Goal: Transaction & Acquisition: Purchase product/service

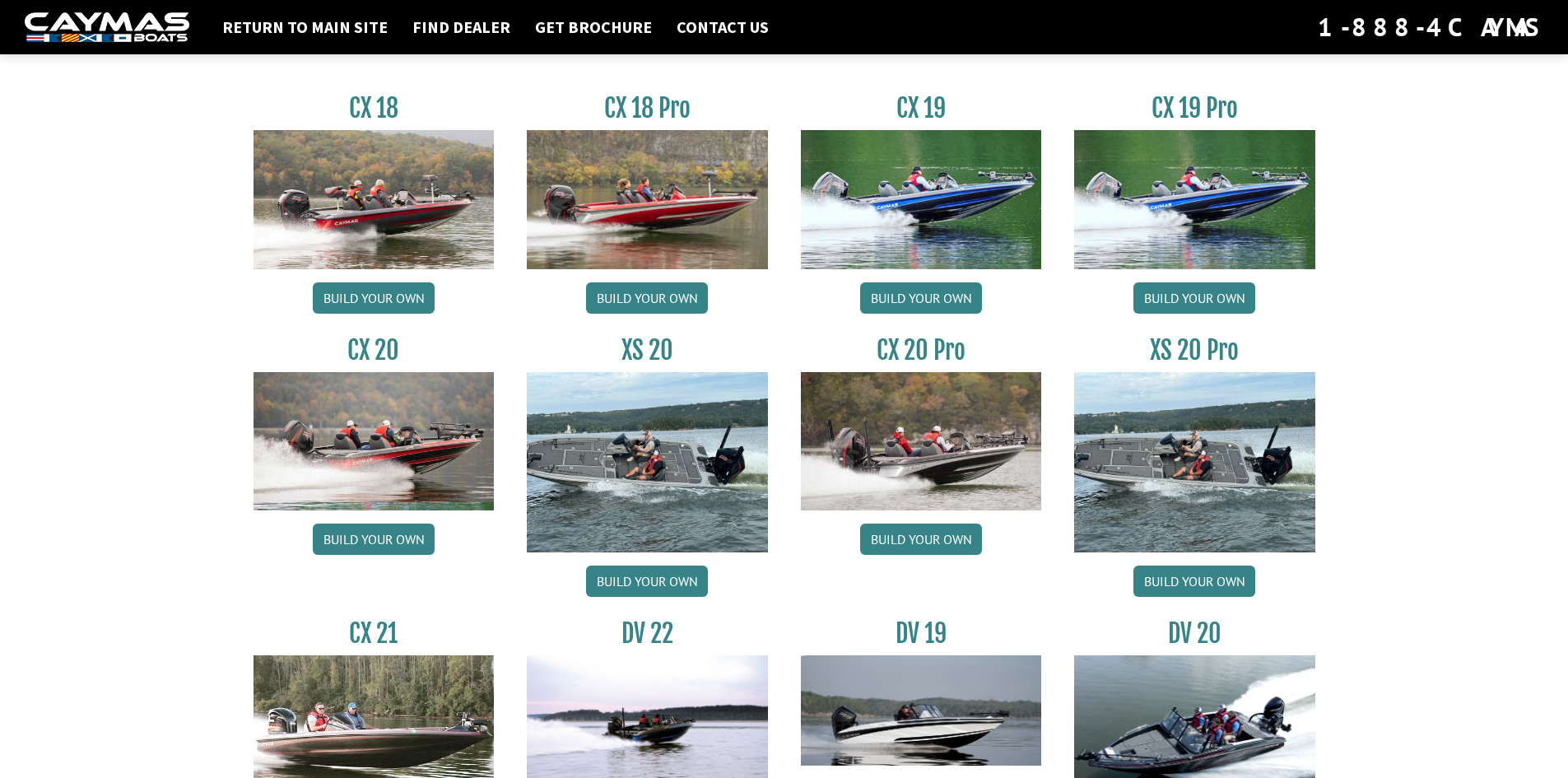
scroll to position [1263, 0]
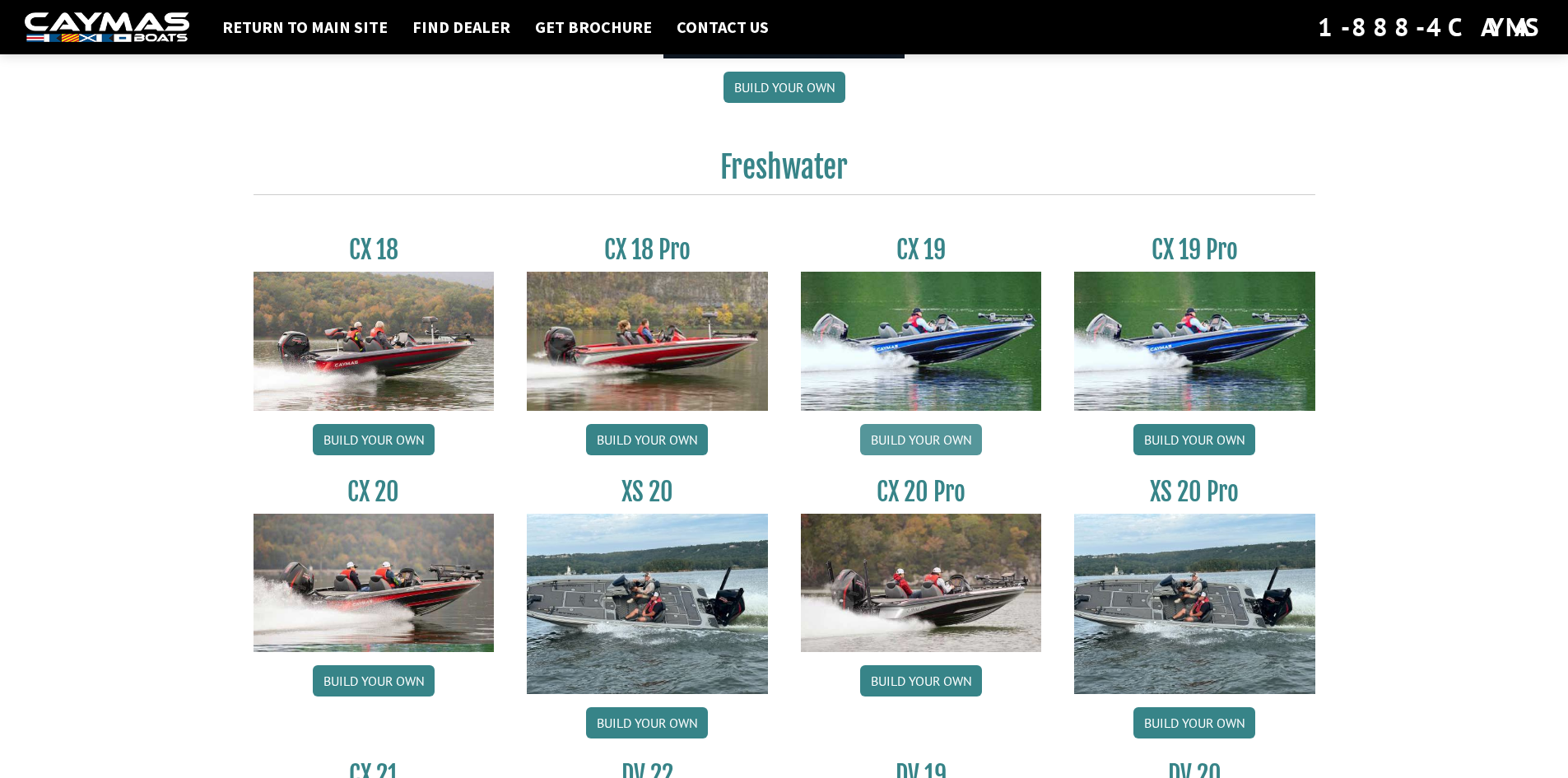
click at [932, 445] on link "Build your own" at bounding box center [921, 440] width 122 height 32
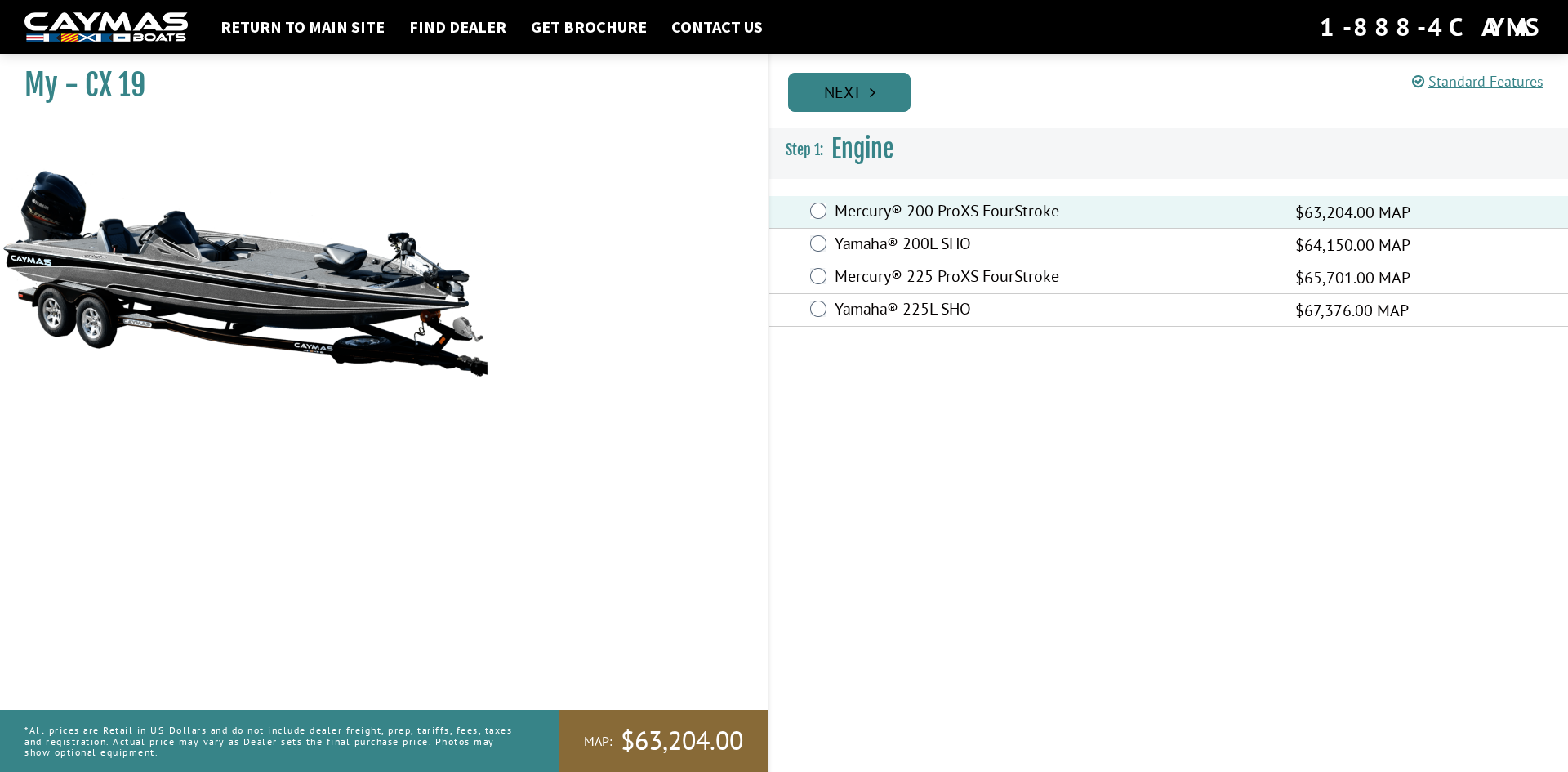
click at [861, 90] on link "Next" at bounding box center [849, 92] width 123 height 39
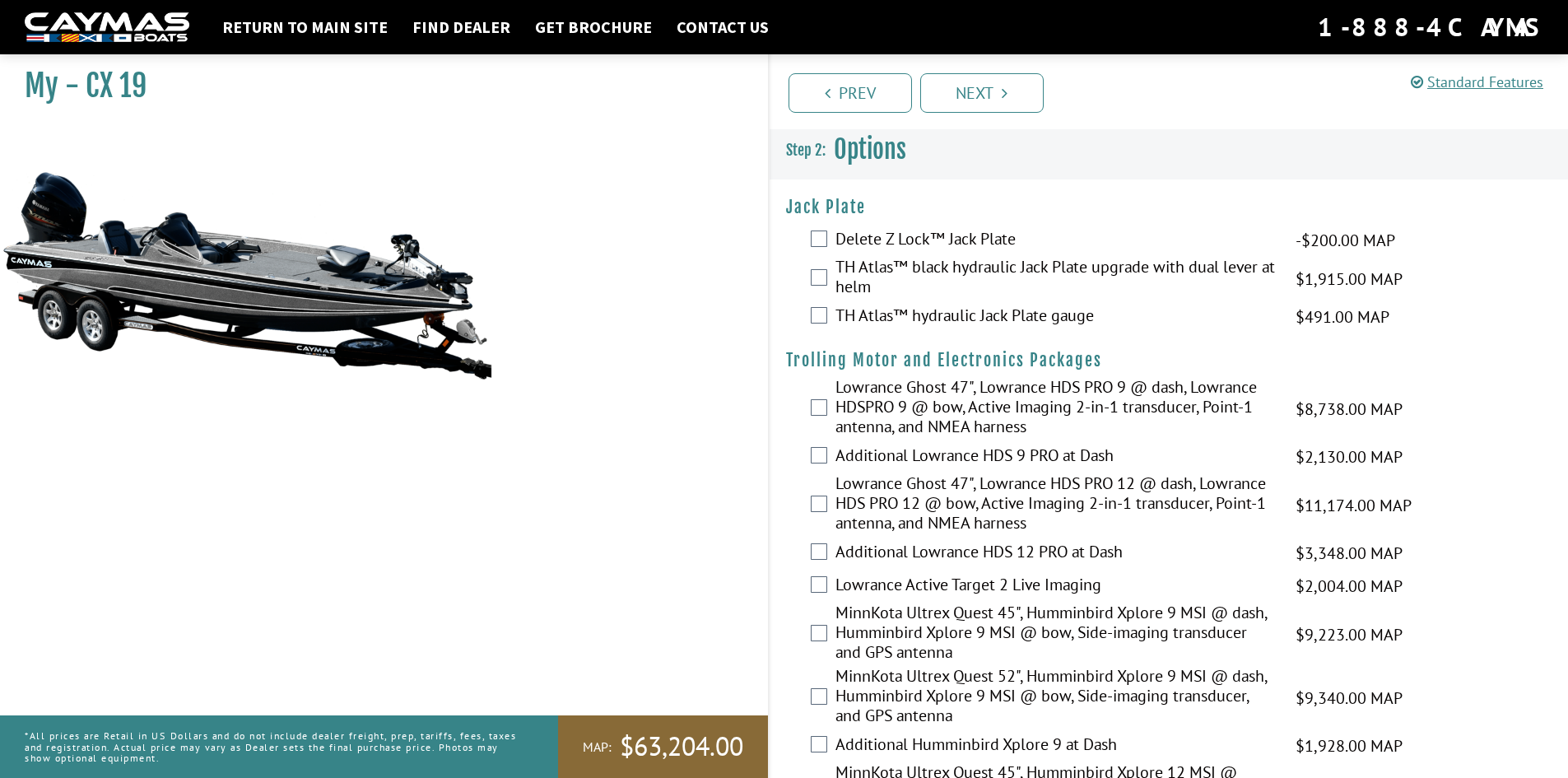
click at [867, 266] on label "TH Atlas™ black hydraulic Jack Plate upgrade with dual lever at helm" at bounding box center [1055, 279] width 440 height 43
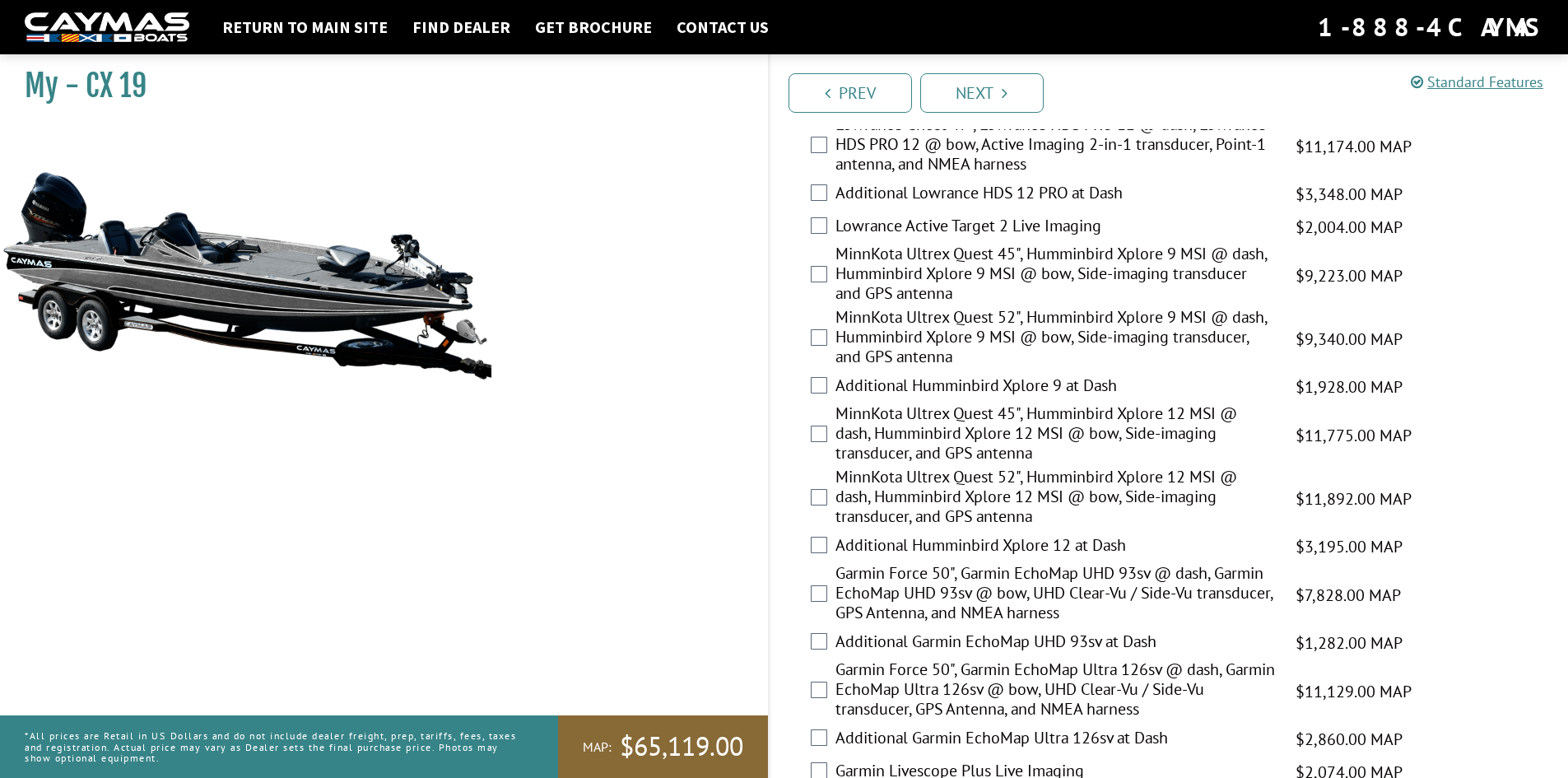
scroll to position [412, 0]
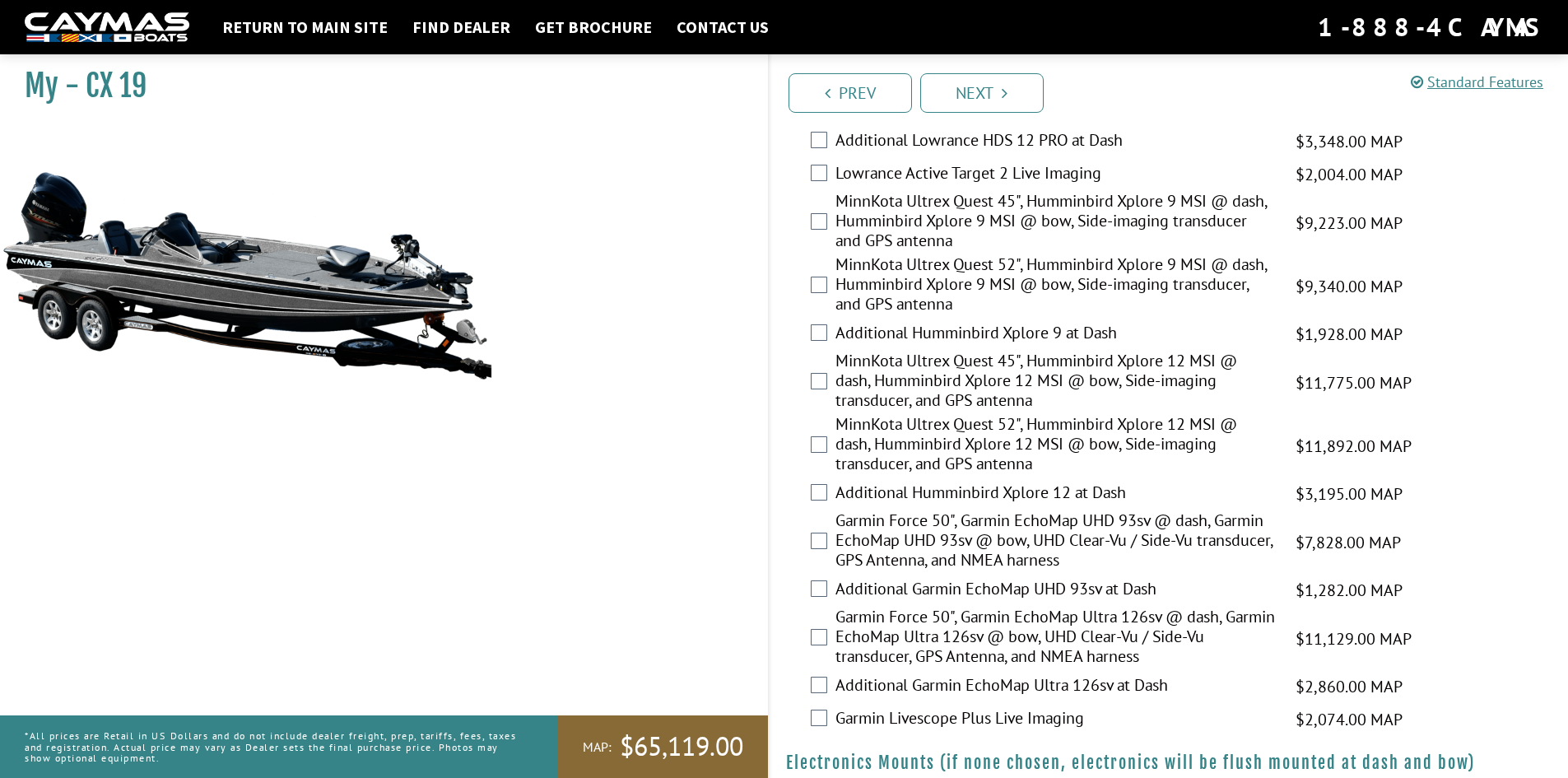
click at [954, 545] on label "Garmin Force 50", Garmin EchoMap UHD 93sv @ dash, Garmin EchoMap UHD 93sv @ bow…" at bounding box center [1055, 542] width 440 height 63
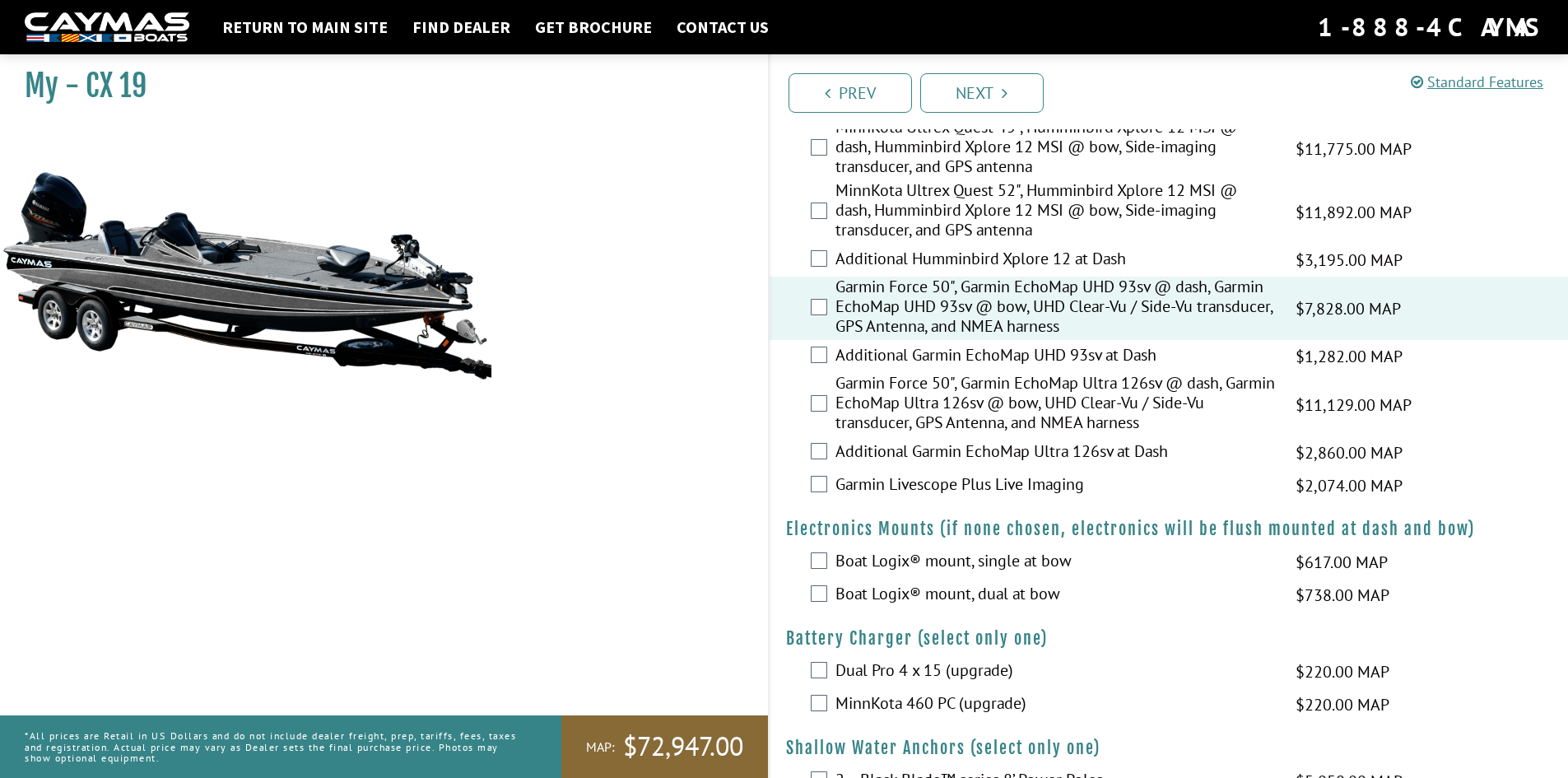
scroll to position [659, 0]
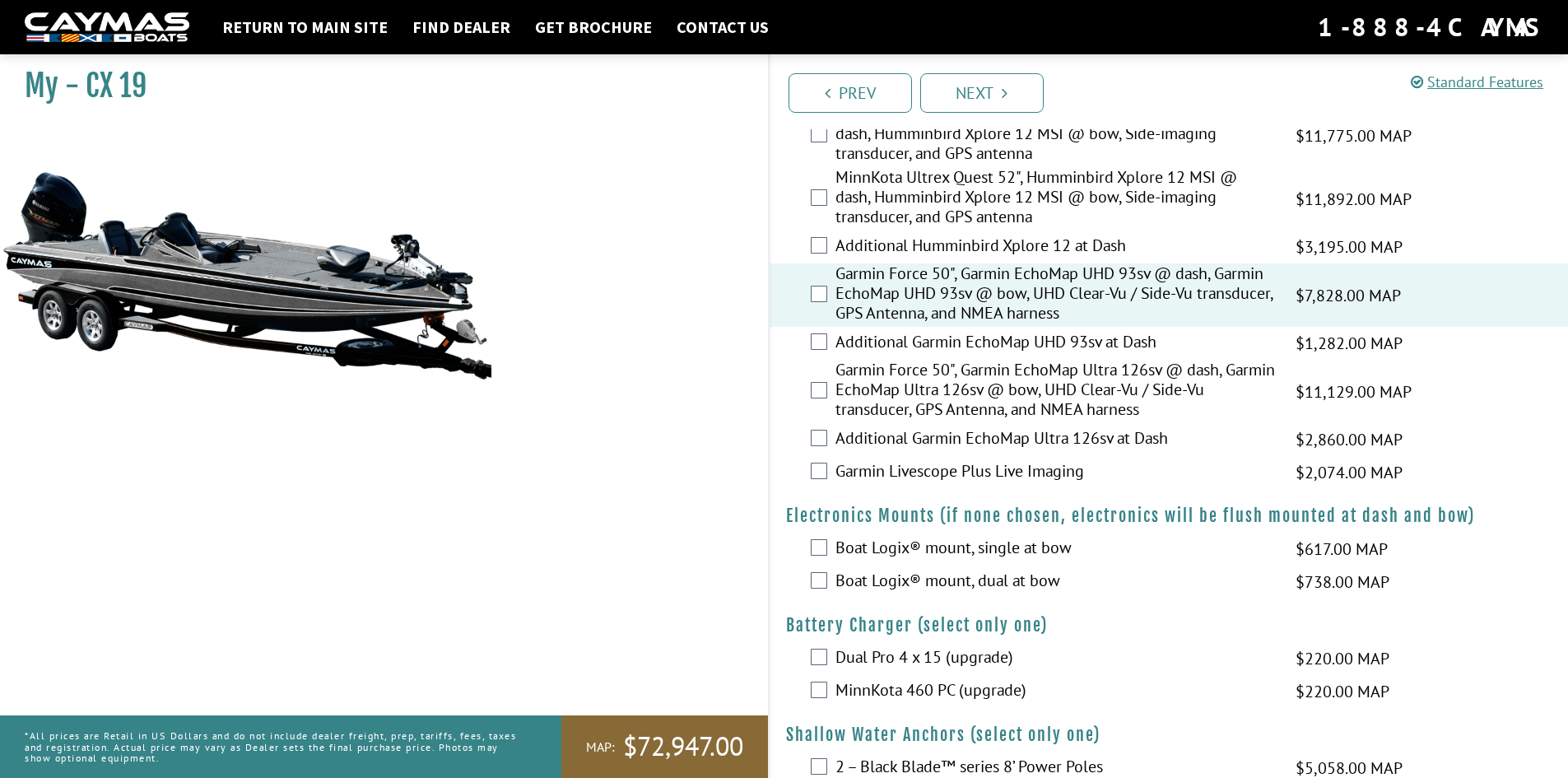
click at [988, 473] on label "Garmin Livescope Plus Live Imaging" at bounding box center [1055, 473] width 440 height 23
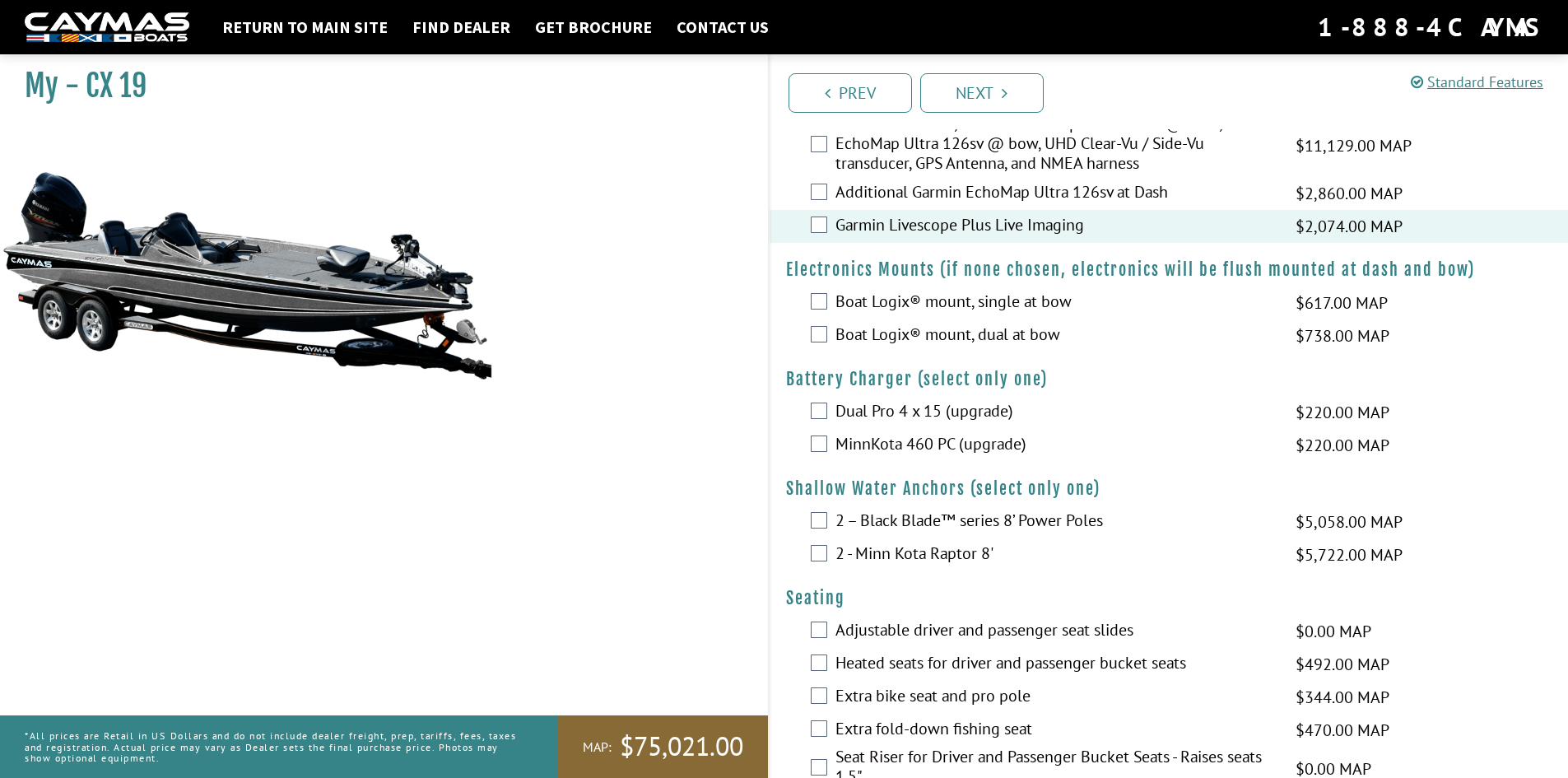
scroll to position [905, 0]
click at [869, 411] on label "Dual Pro 4 x 15 (upgrade)" at bounding box center [1055, 412] width 440 height 23
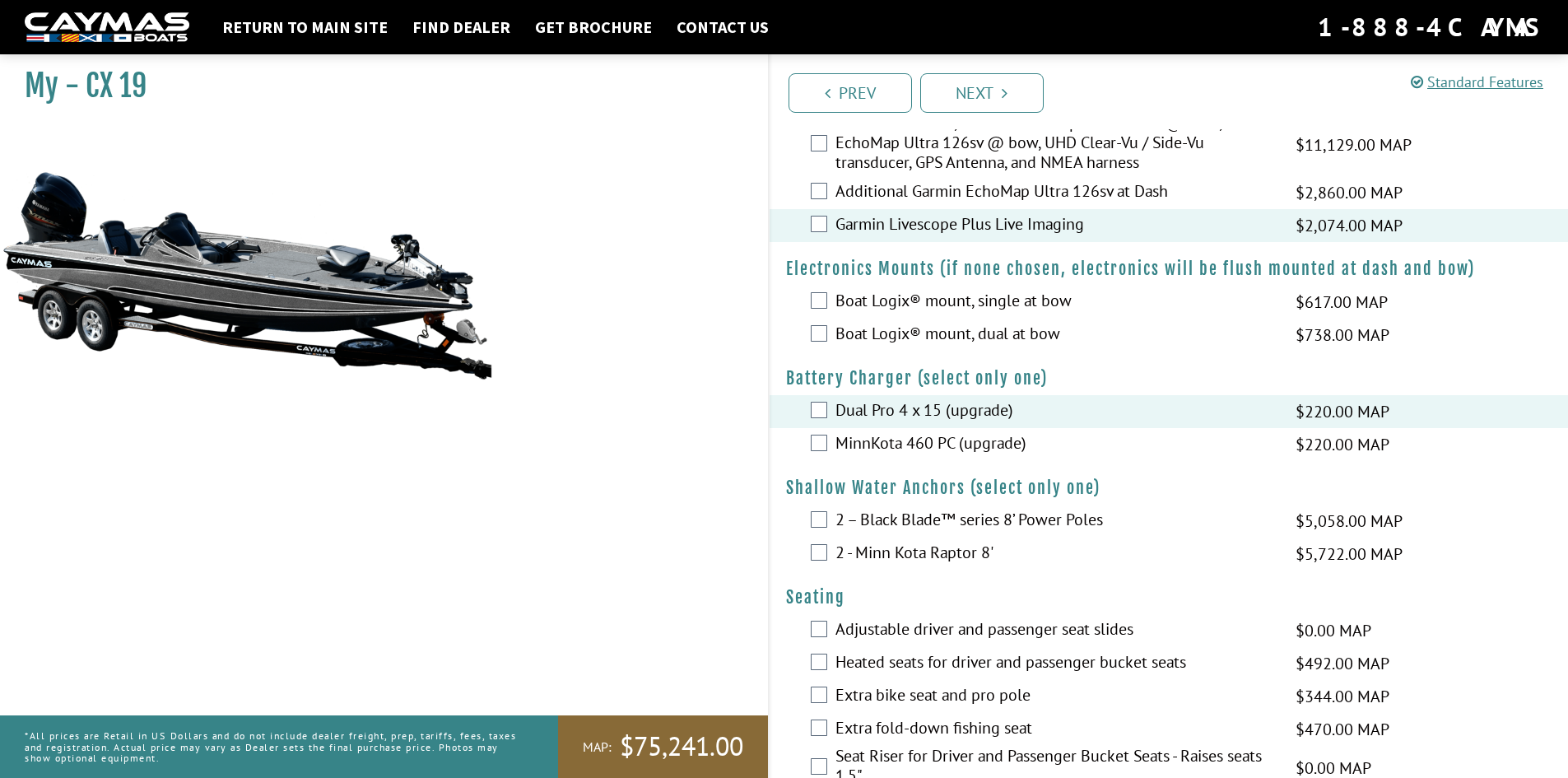
click at [966, 522] on label "2 – Black Blade™ series 8’ Power Poles" at bounding box center [1055, 522] width 440 height 23
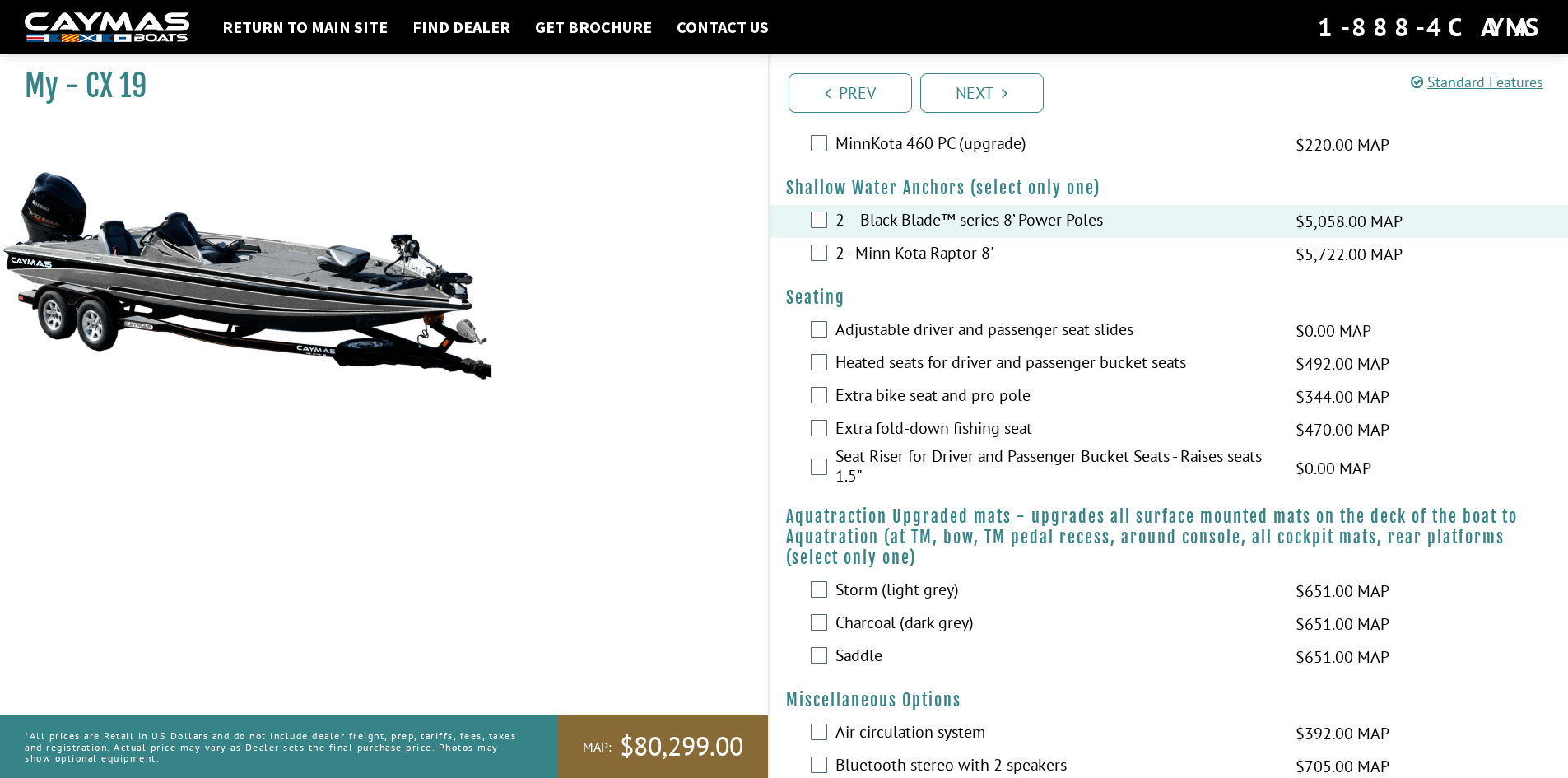
scroll to position [1235, 0]
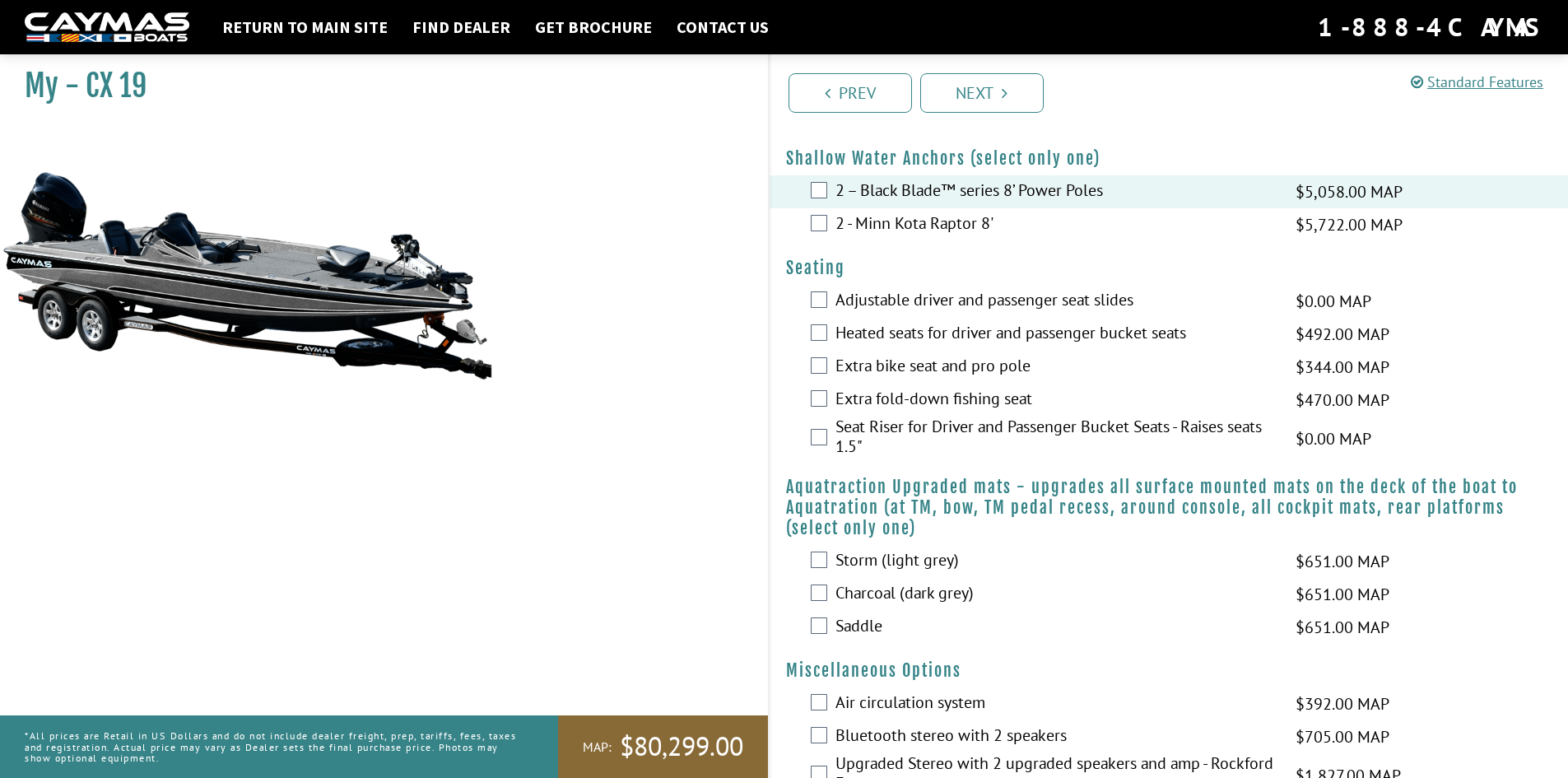
click at [852, 596] on label "Charcoal (dark grey)" at bounding box center [1055, 595] width 440 height 23
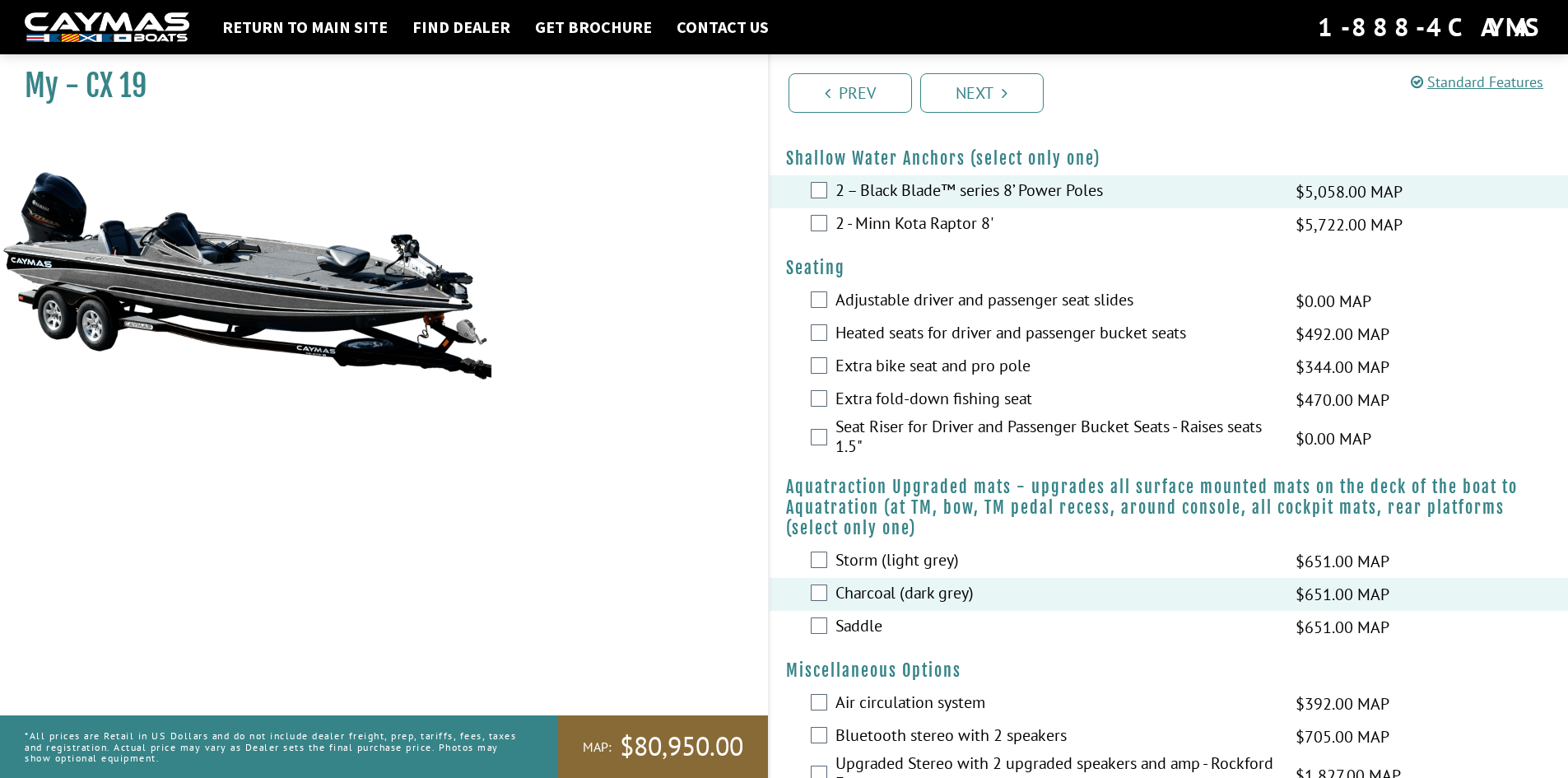
click at [935, 558] on label "Storm (light grey)" at bounding box center [1055, 561] width 440 height 23
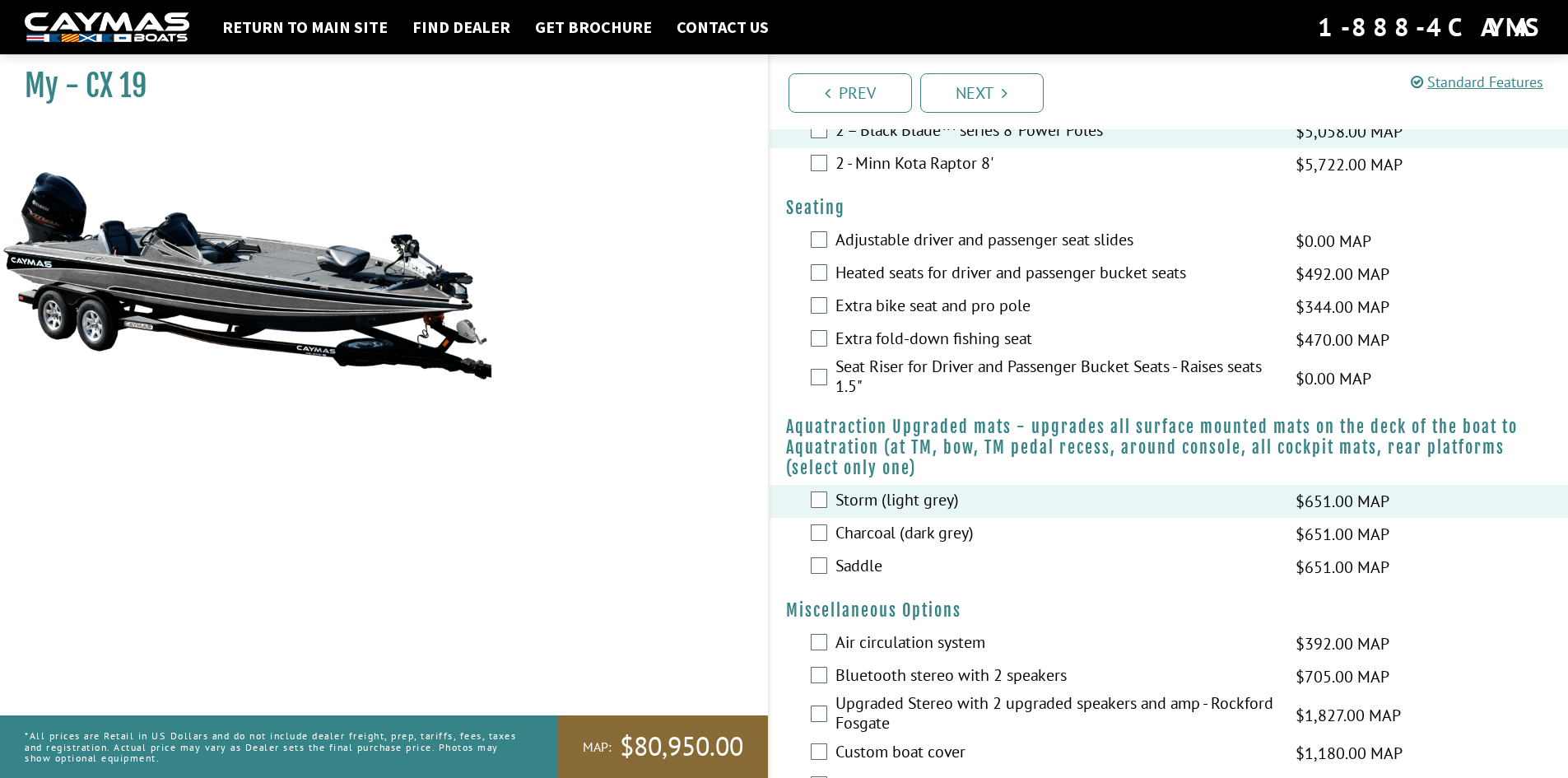
scroll to position [1564, 0]
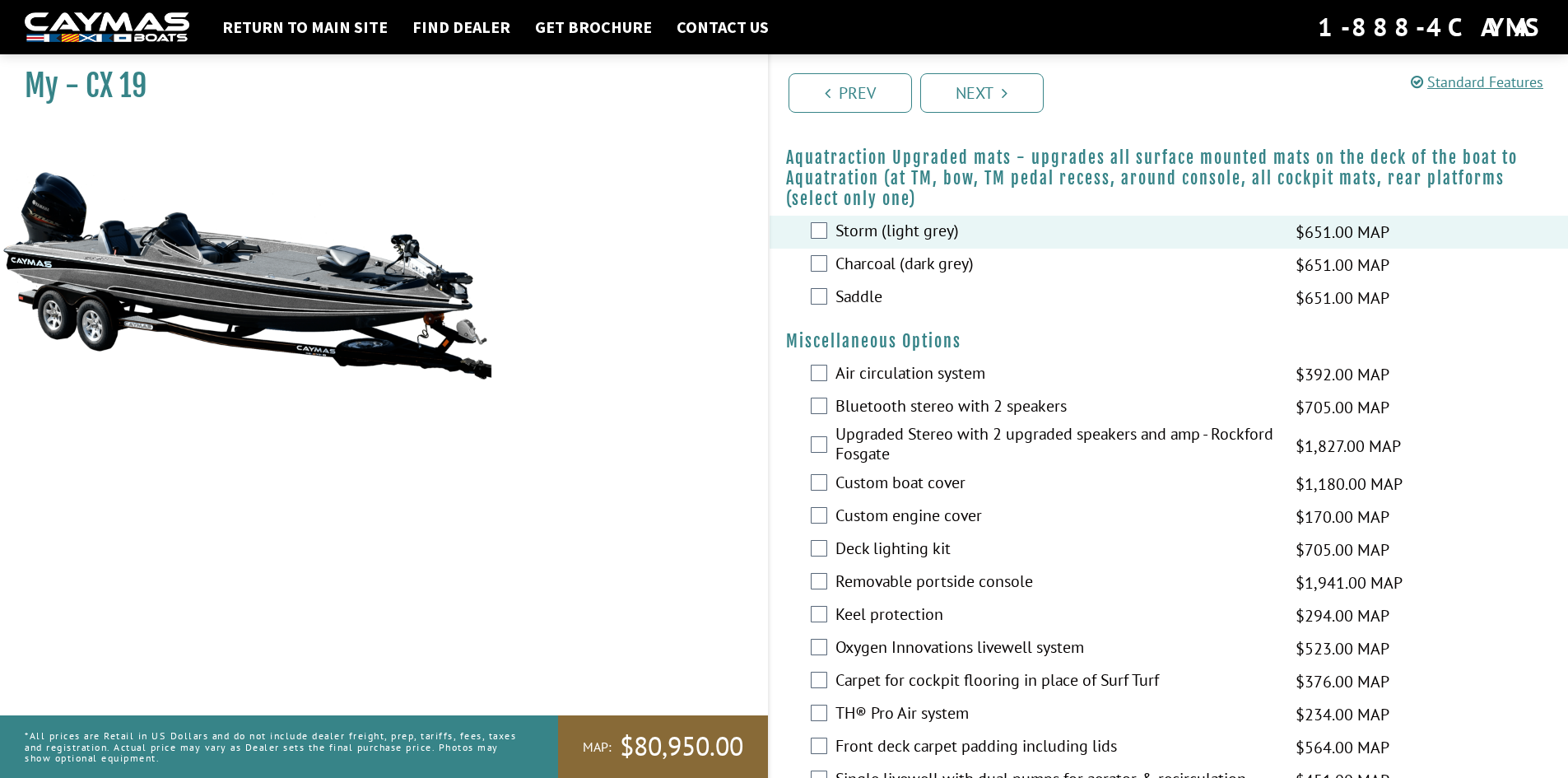
click at [946, 375] on label "Air circulation system" at bounding box center [1055, 375] width 440 height 23
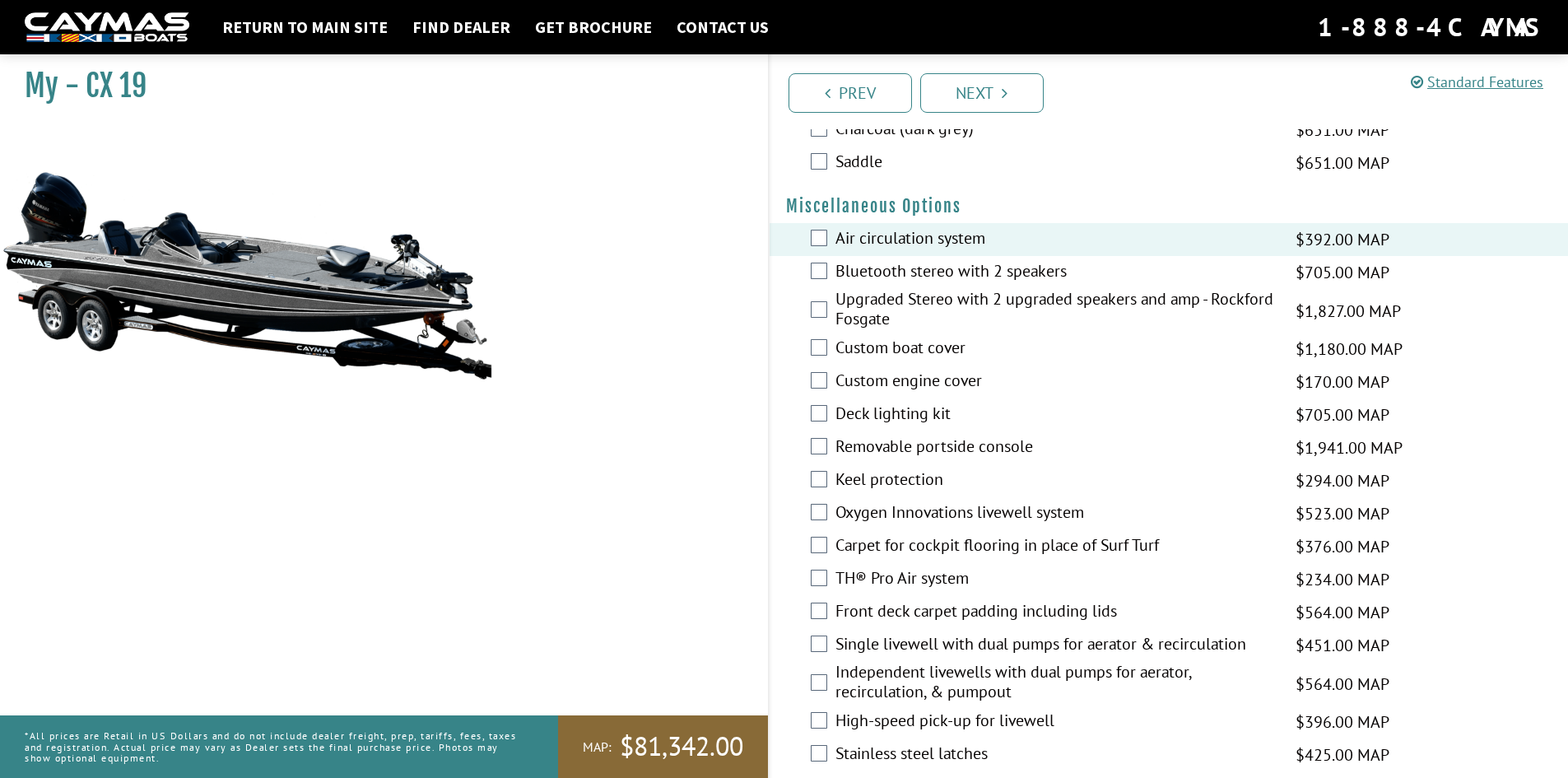
scroll to position [1728, 0]
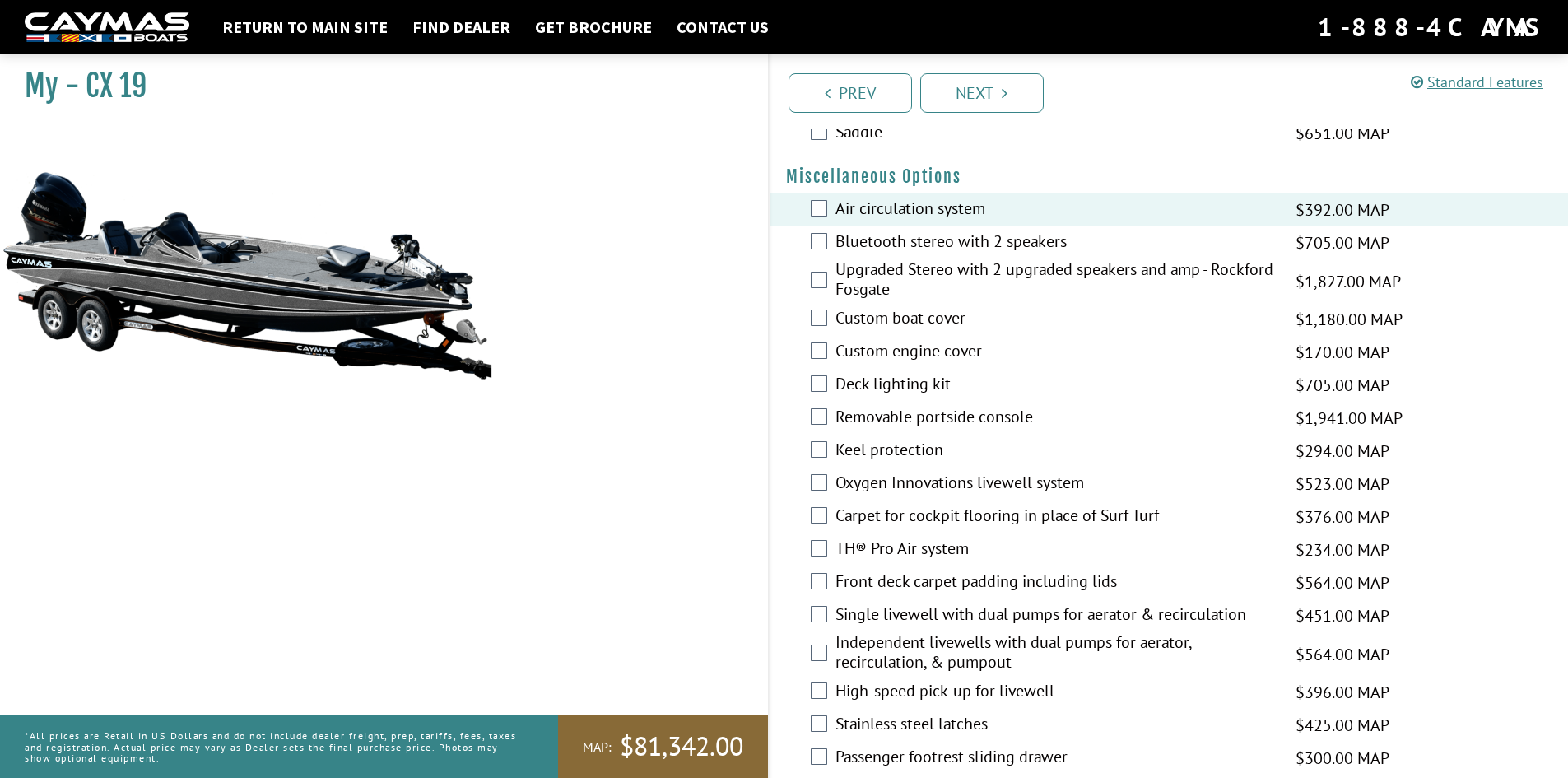
click at [997, 490] on label "Oxygen Innovations livewell system" at bounding box center [1055, 484] width 440 height 23
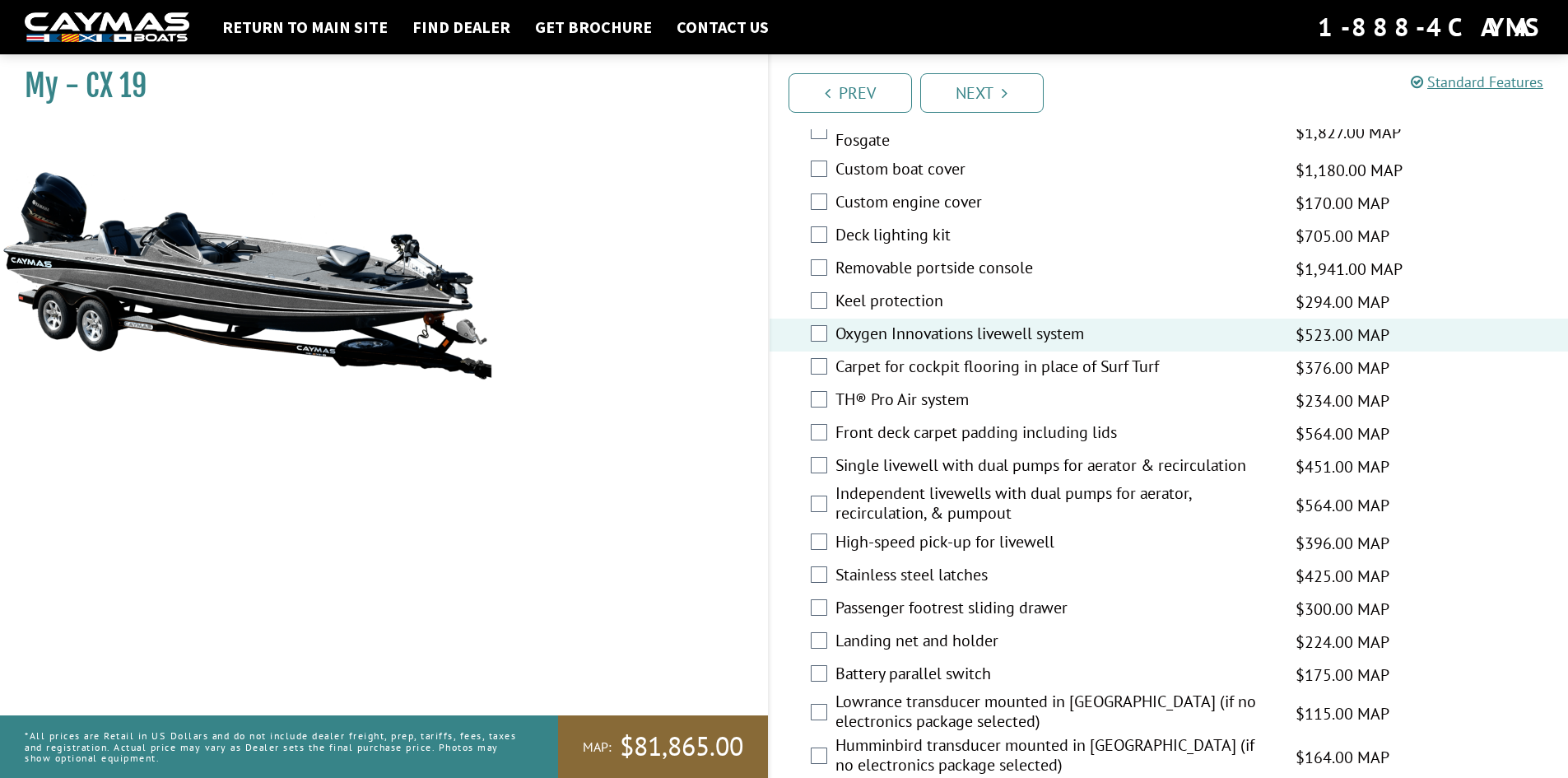
scroll to position [1976, 0]
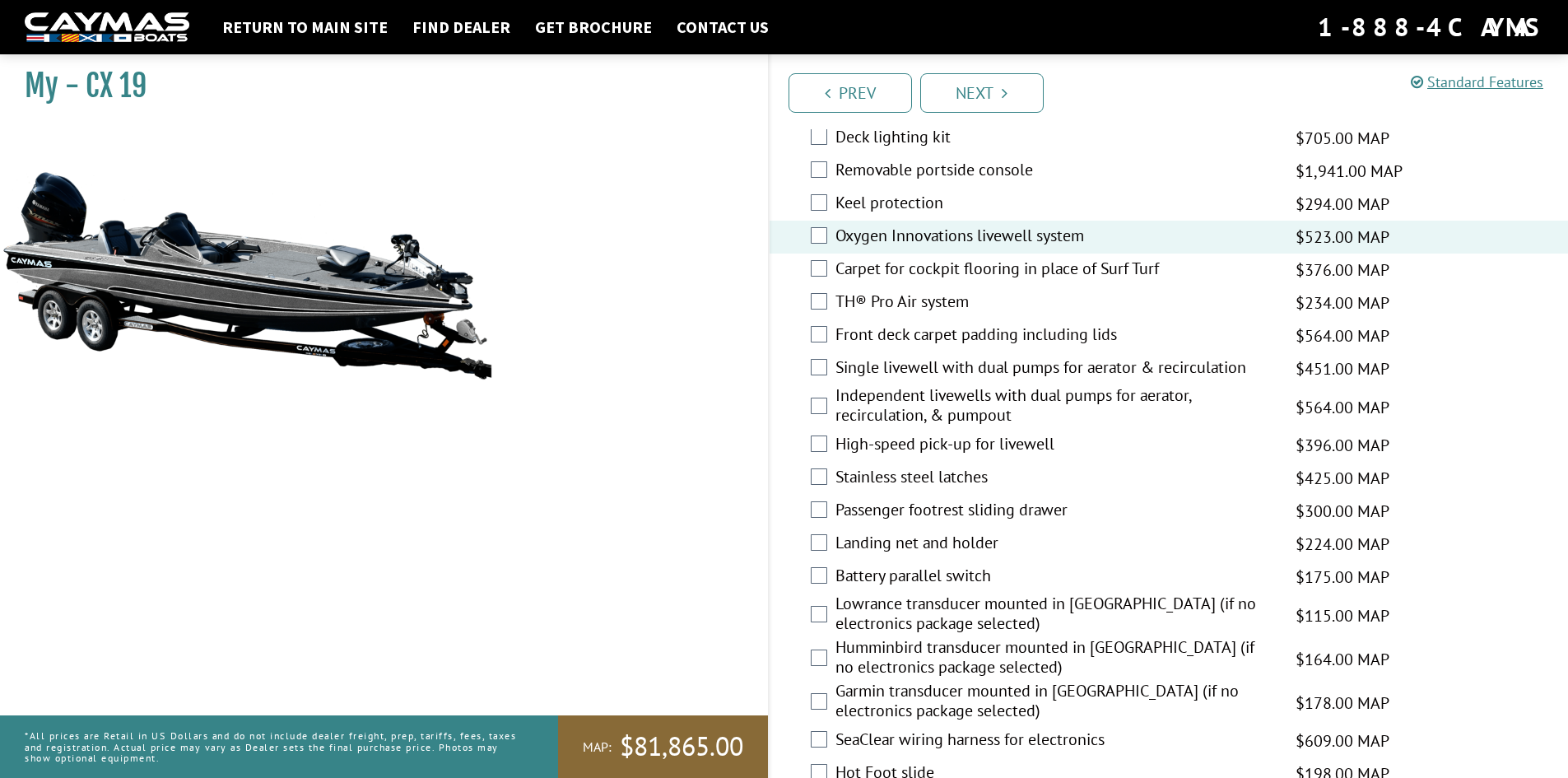
click at [1011, 407] on label "Independent livewells with dual pumps for aerator, recirculation, & pumpout" at bounding box center [1055, 407] width 440 height 43
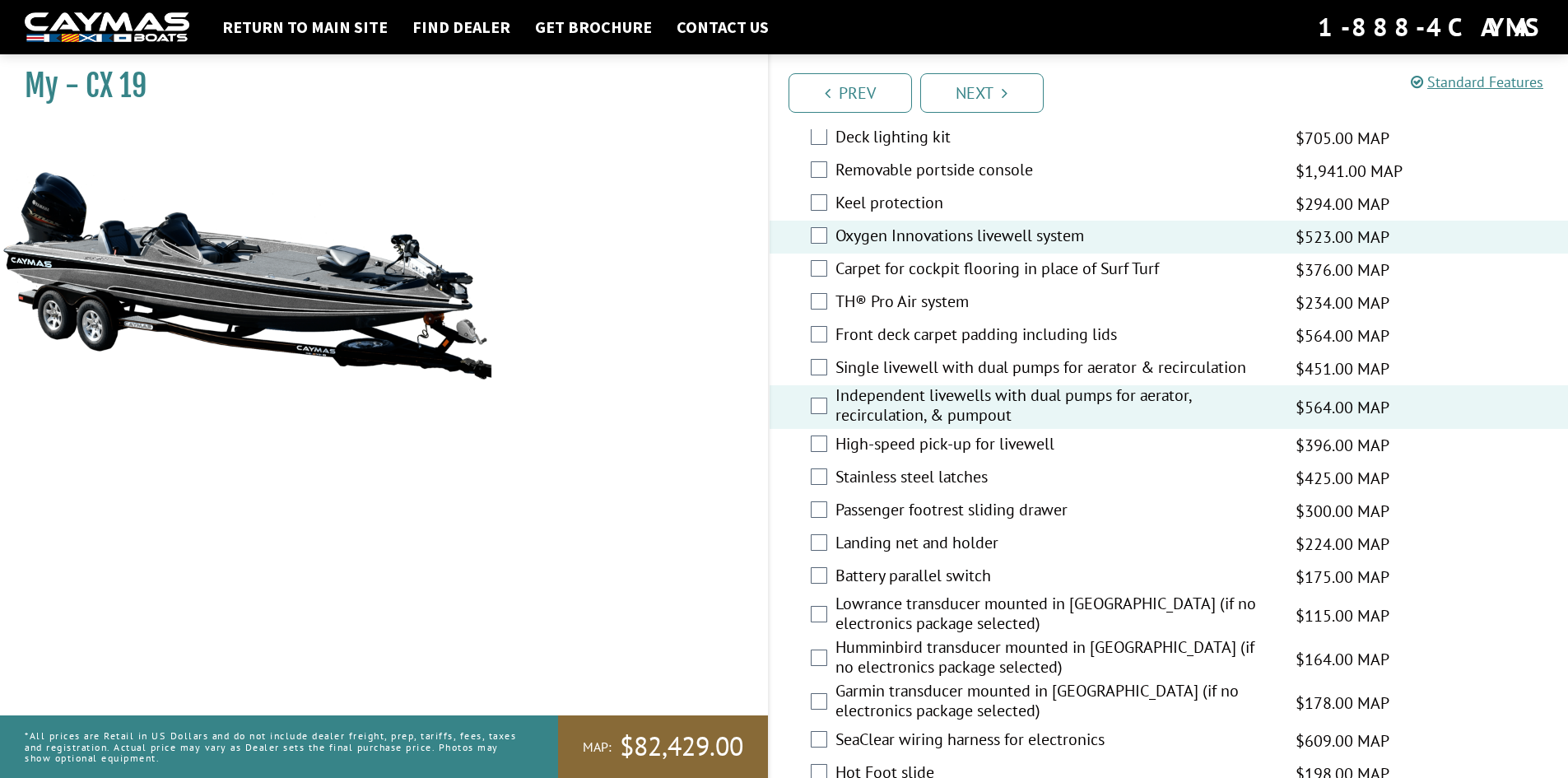
click at [958, 536] on label "Landing net and holder" at bounding box center [1055, 544] width 440 height 23
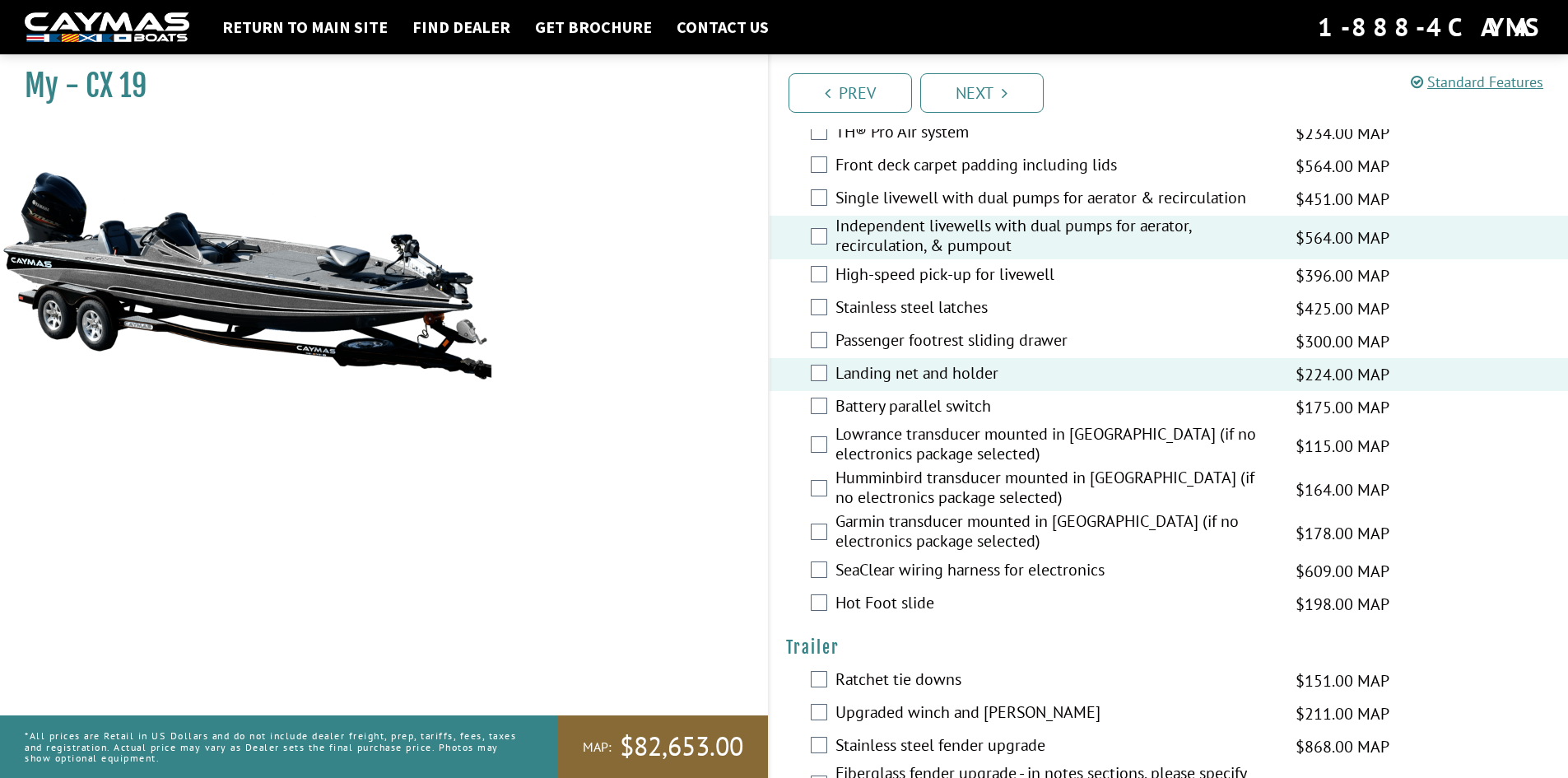
scroll to position [2222, 0]
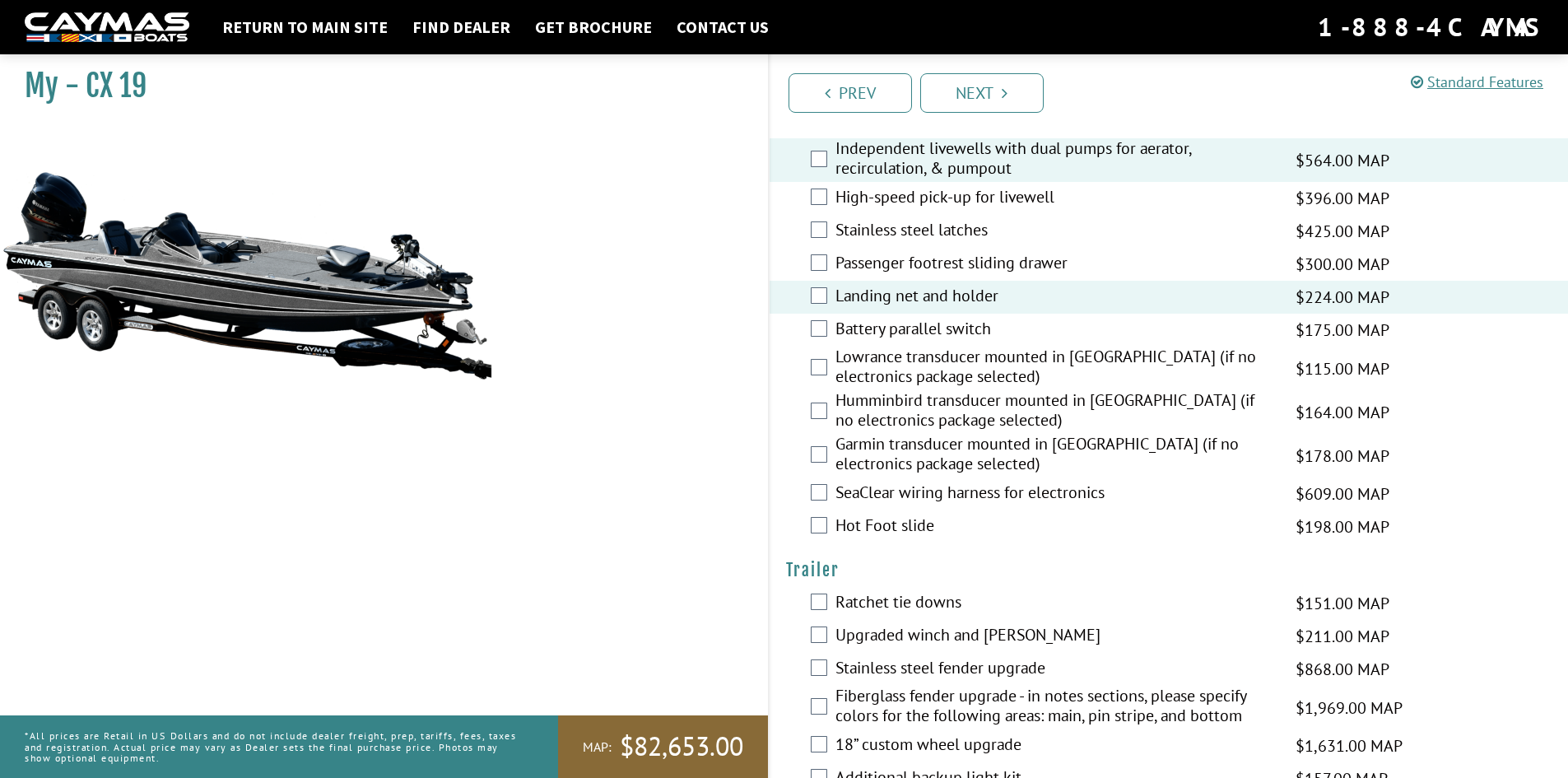
click at [917, 530] on label "Hot Foot slide" at bounding box center [1055, 527] width 440 height 23
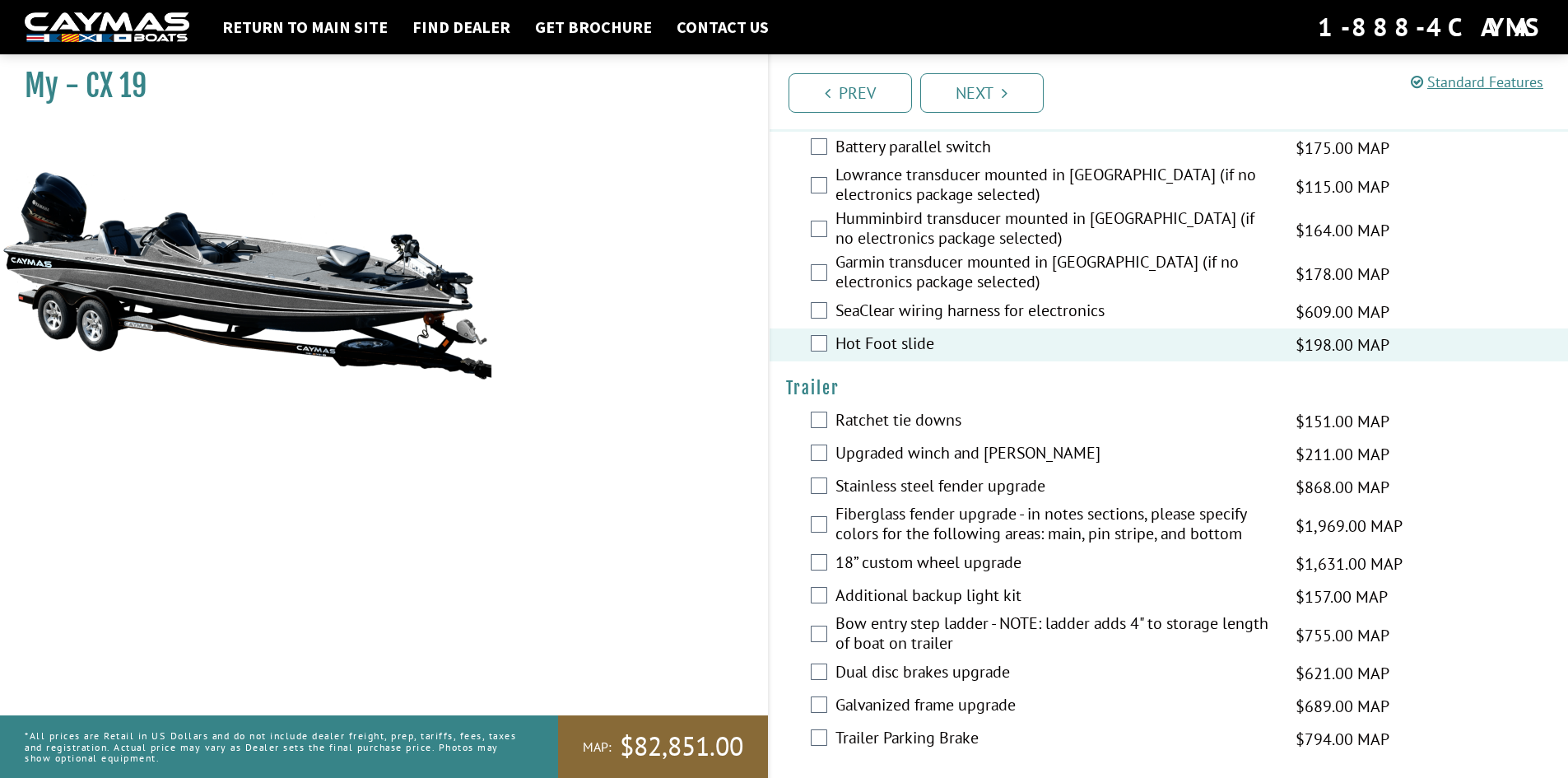
scroll to position [2413, 0]
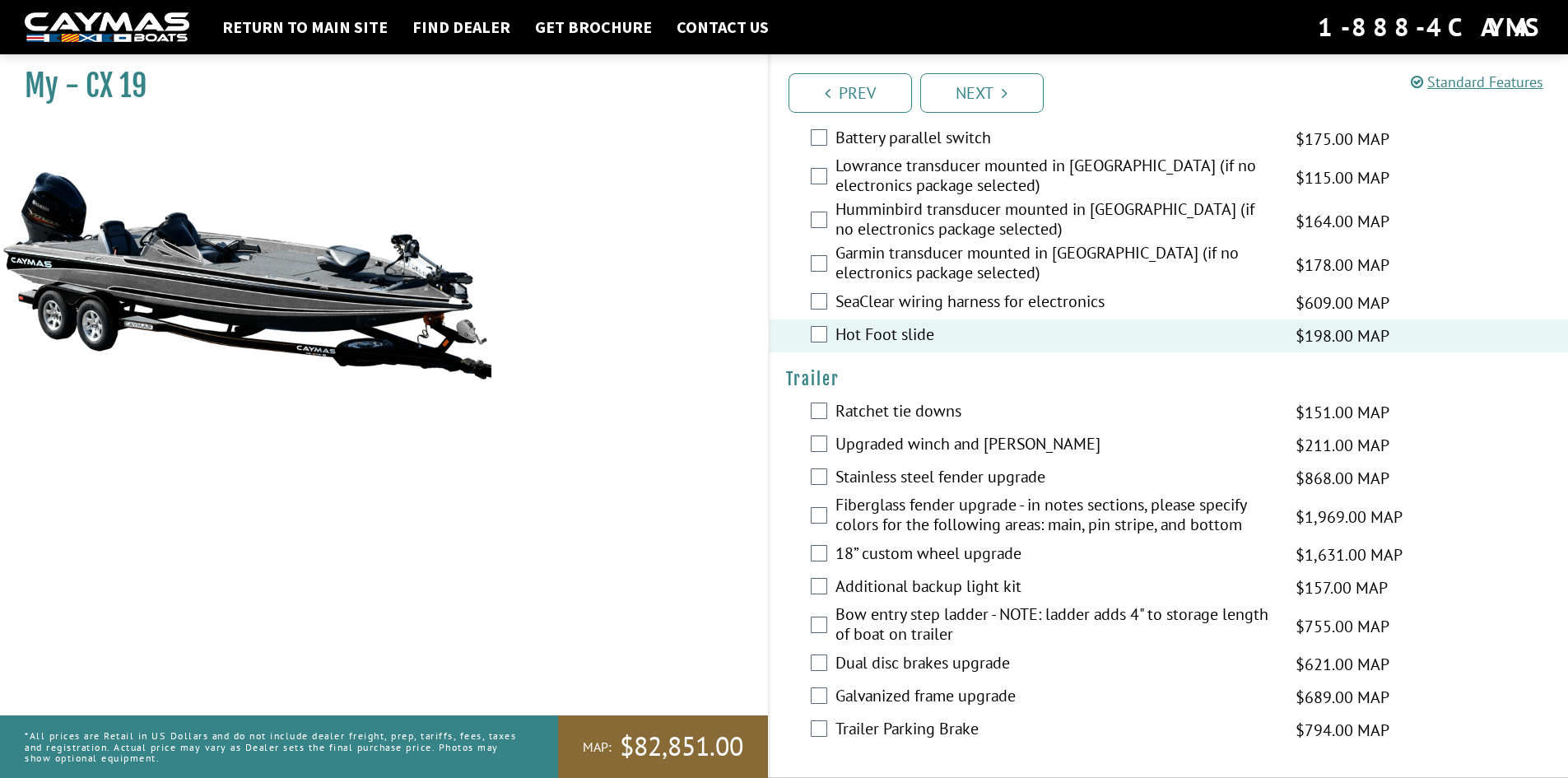
click at [891, 415] on label "Ratchet tie downs" at bounding box center [1055, 412] width 440 height 23
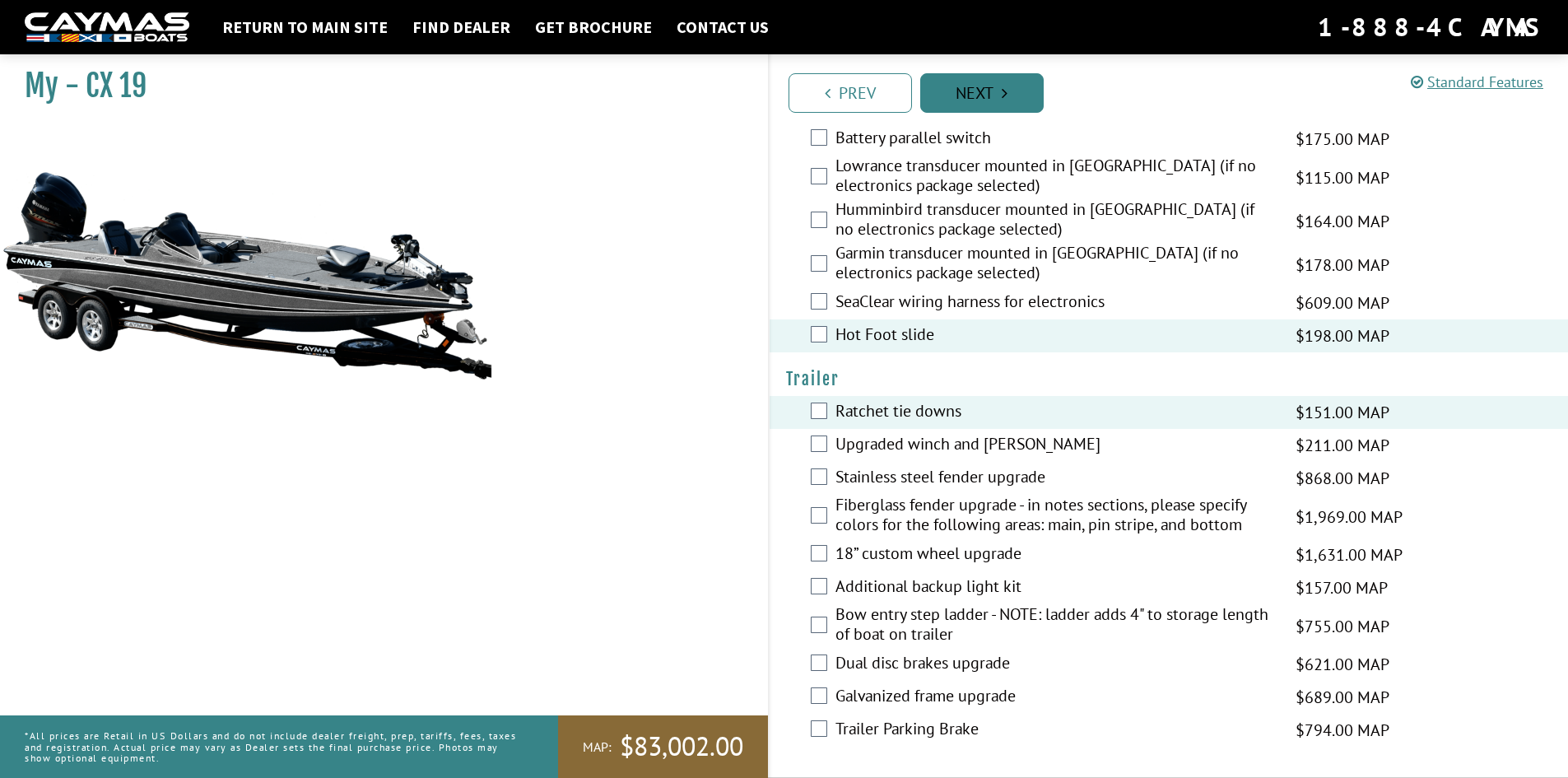
click at [995, 84] on link "Next" at bounding box center [982, 93] width 124 height 40
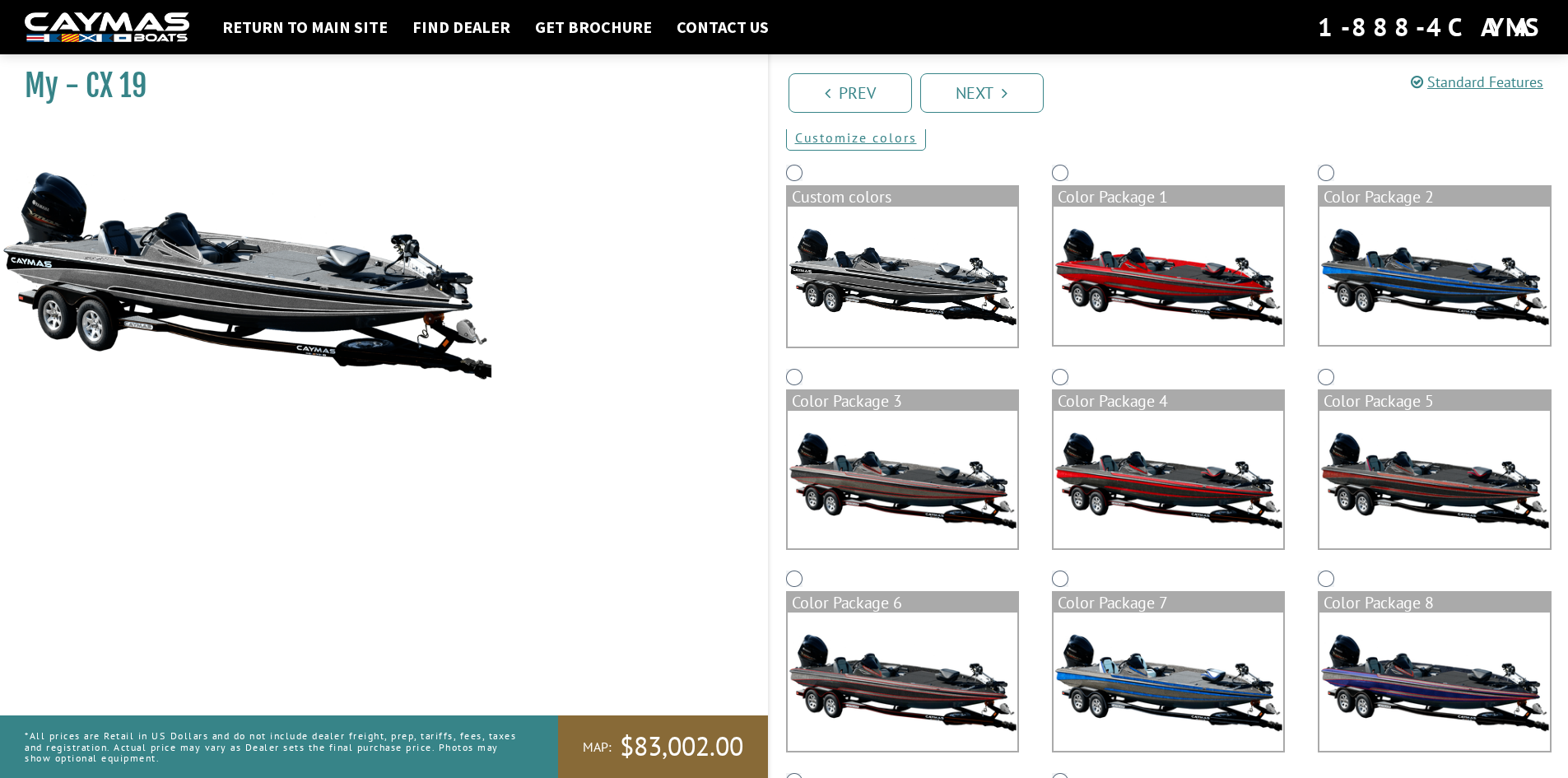
scroll to position [247, 0]
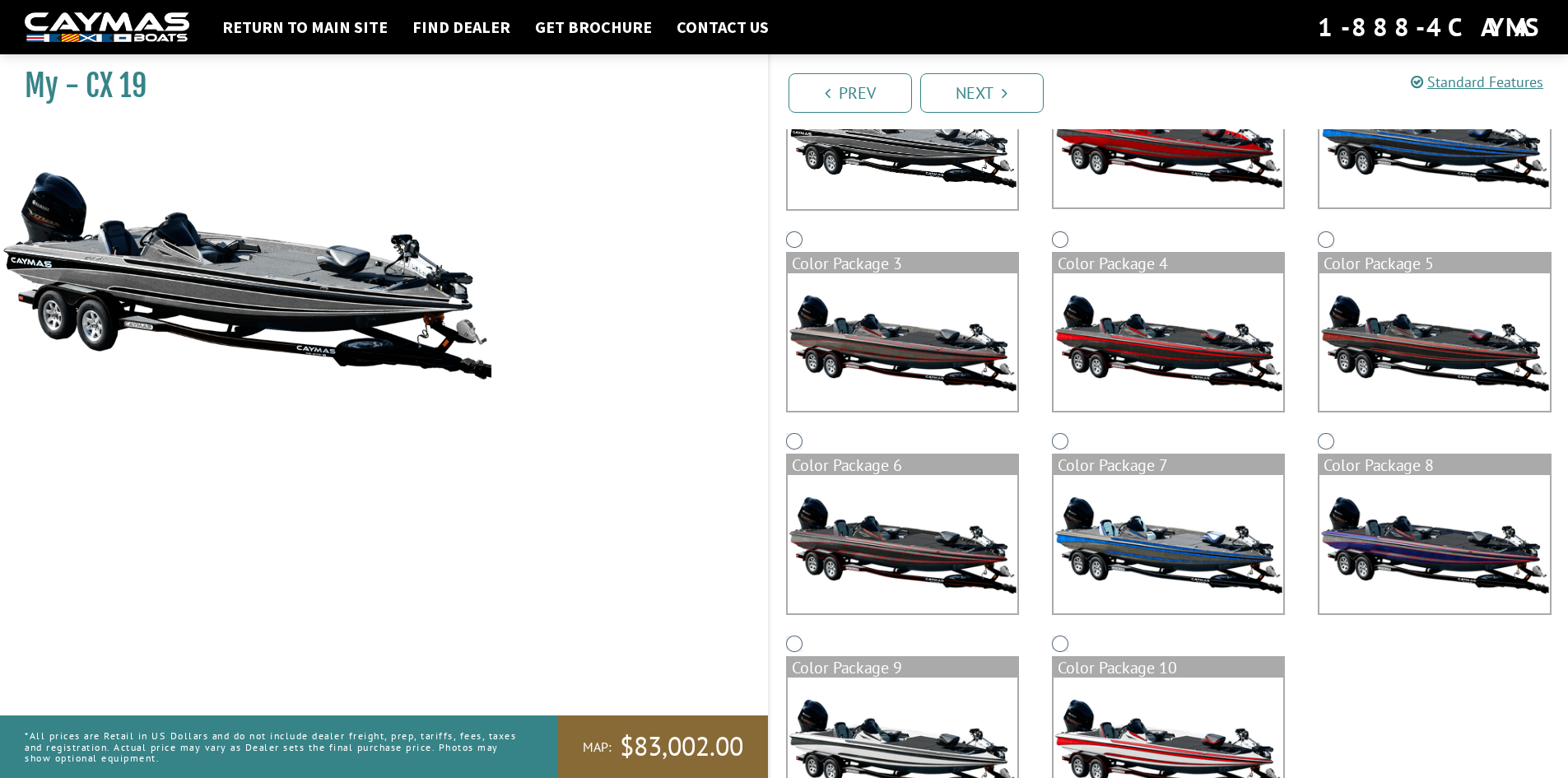
click at [889, 357] on img at bounding box center [903, 342] width 229 height 138
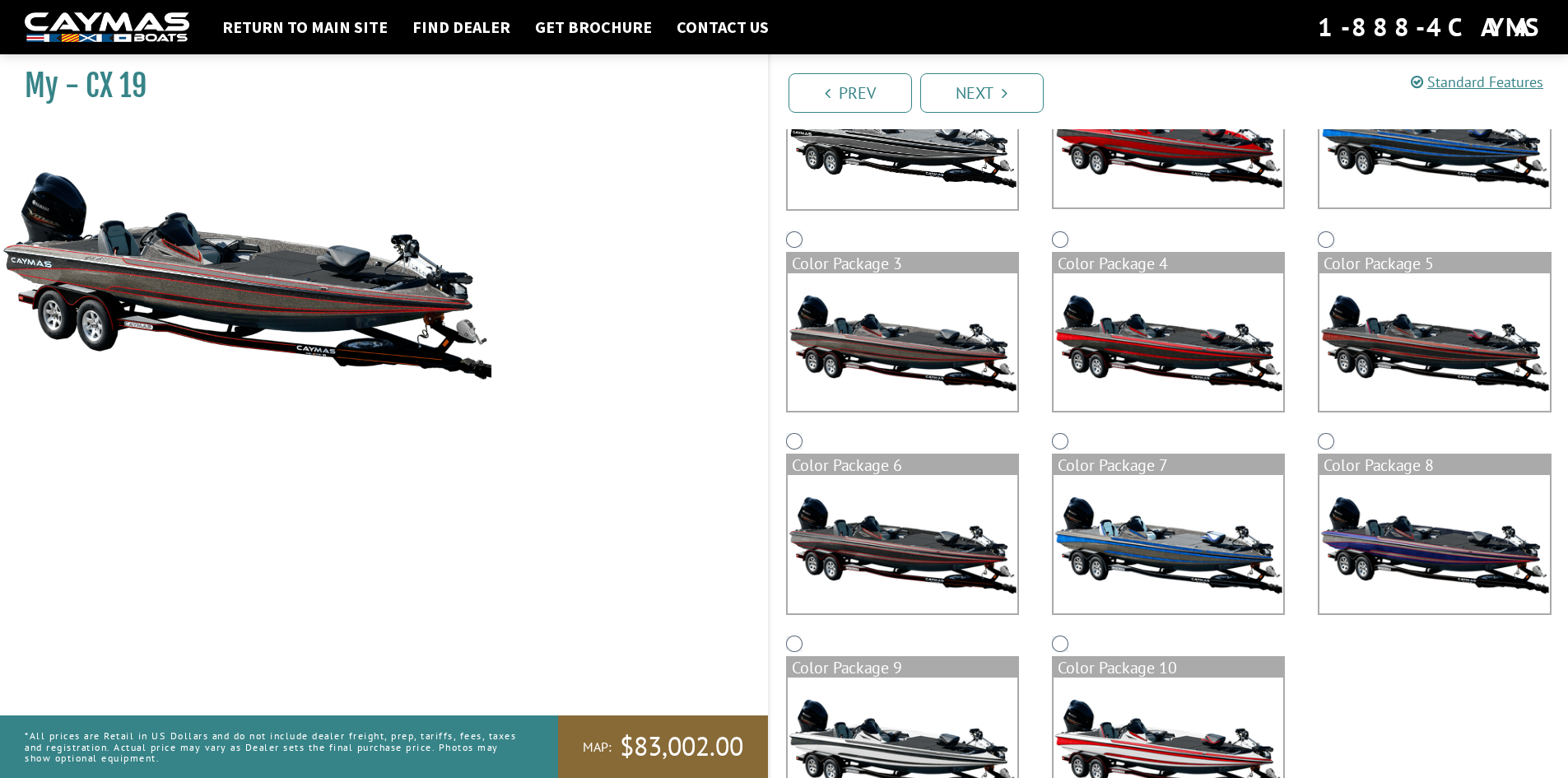
click at [927, 727] on img at bounding box center [903, 746] width 229 height 138
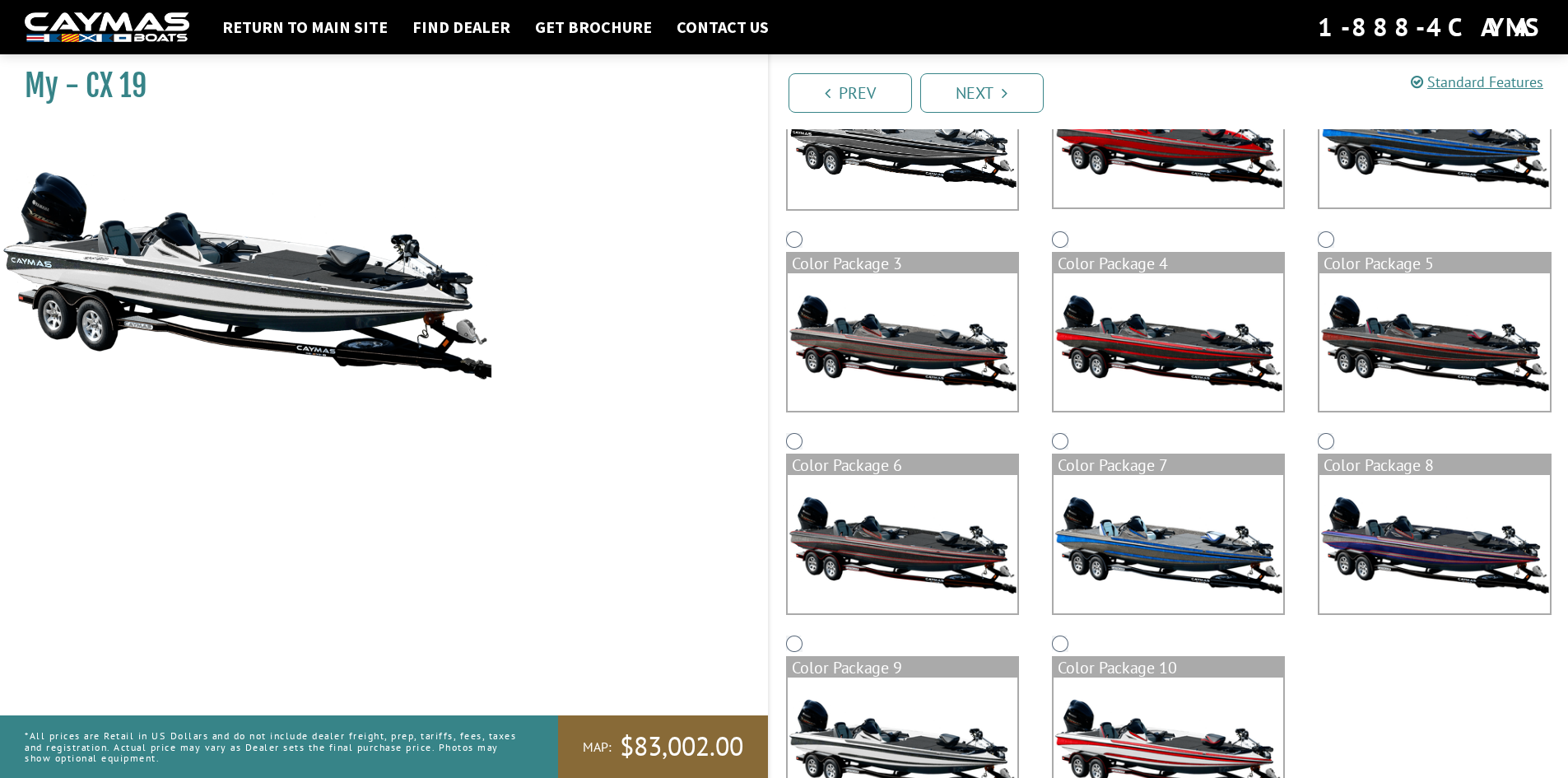
click at [945, 159] on img at bounding box center [903, 139] width 229 height 140
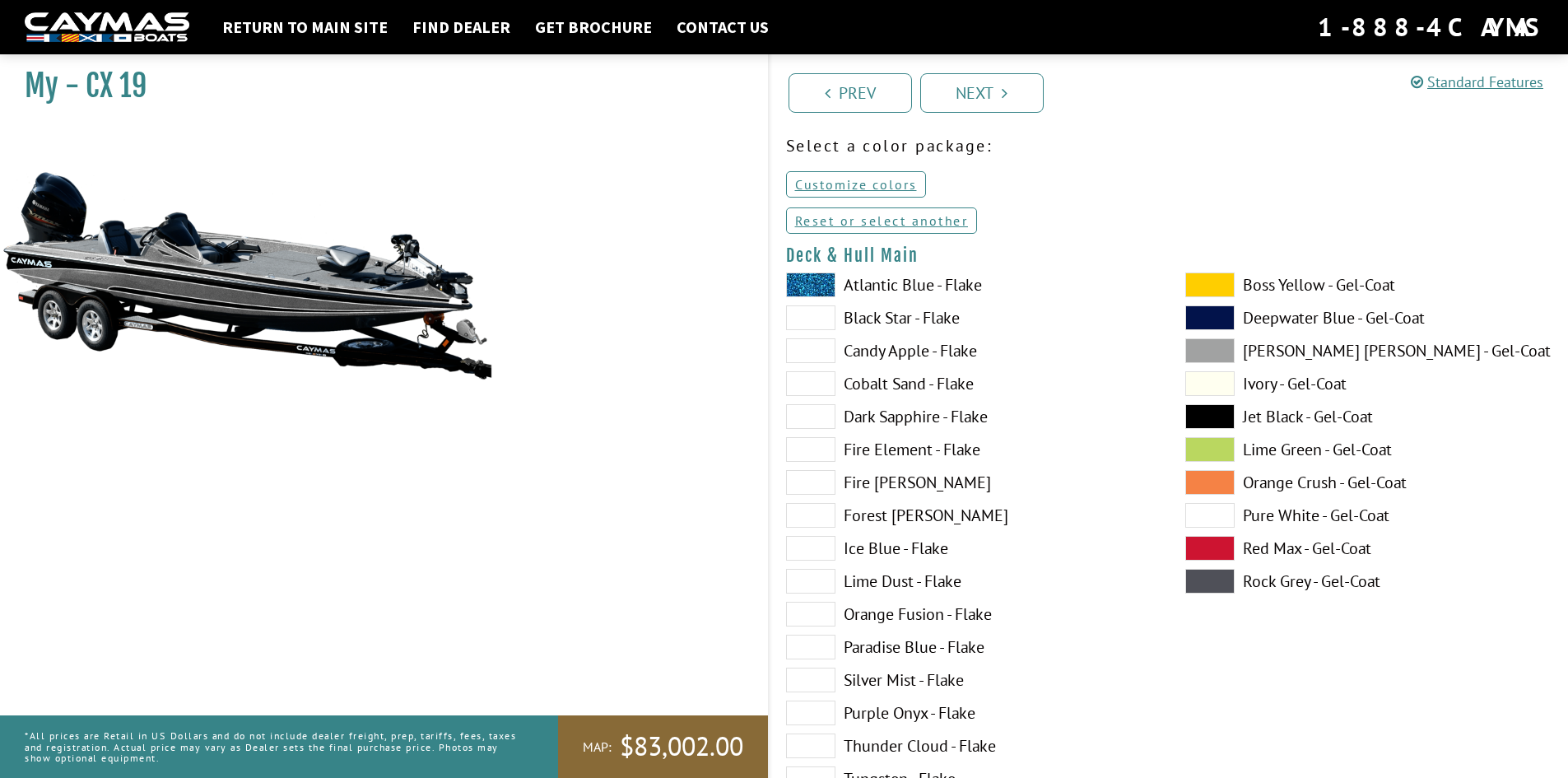
scroll to position [0, 0]
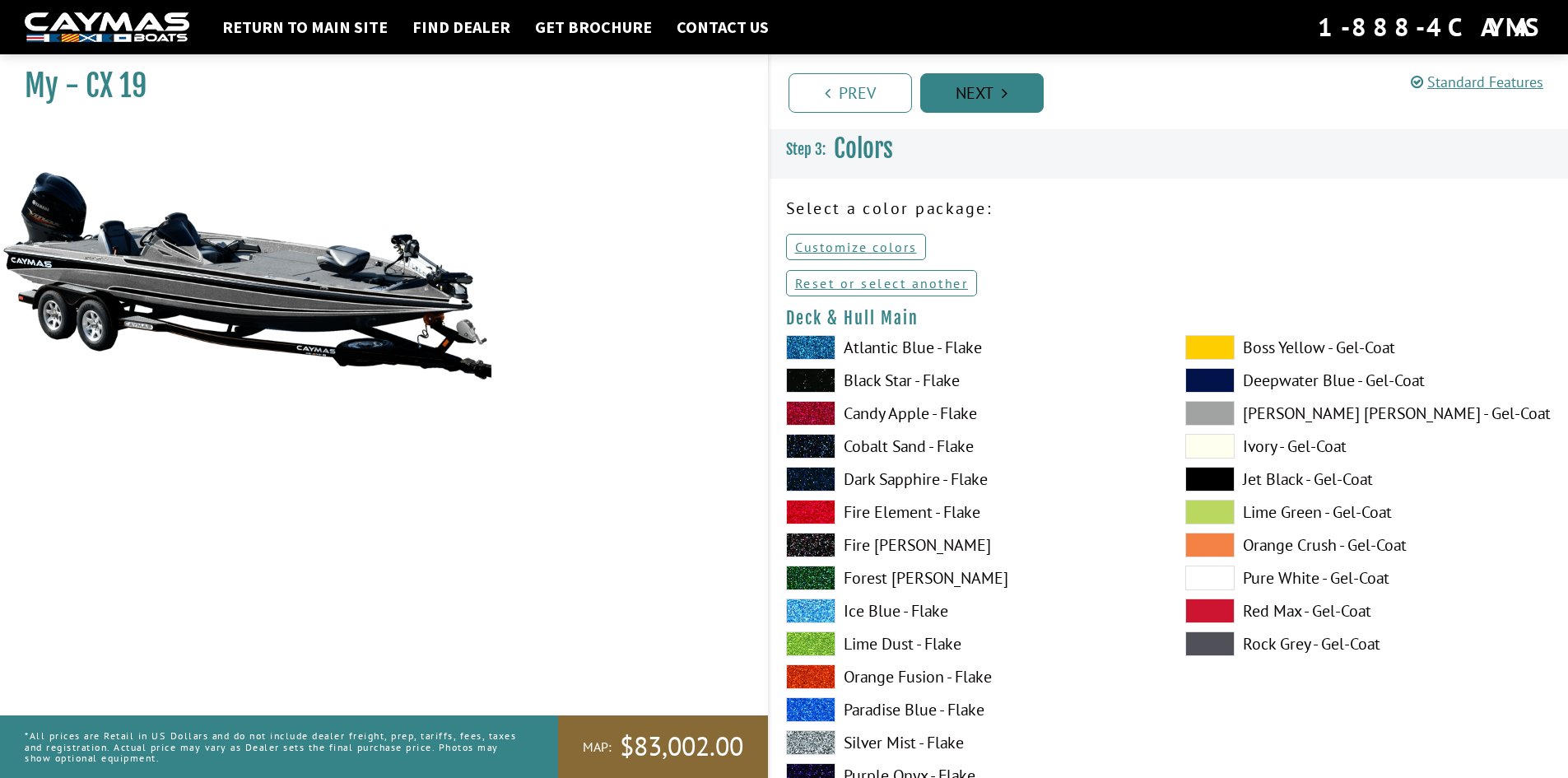
click at [988, 92] on link "Next" at bounding box center [982, 93] width 124 height 40
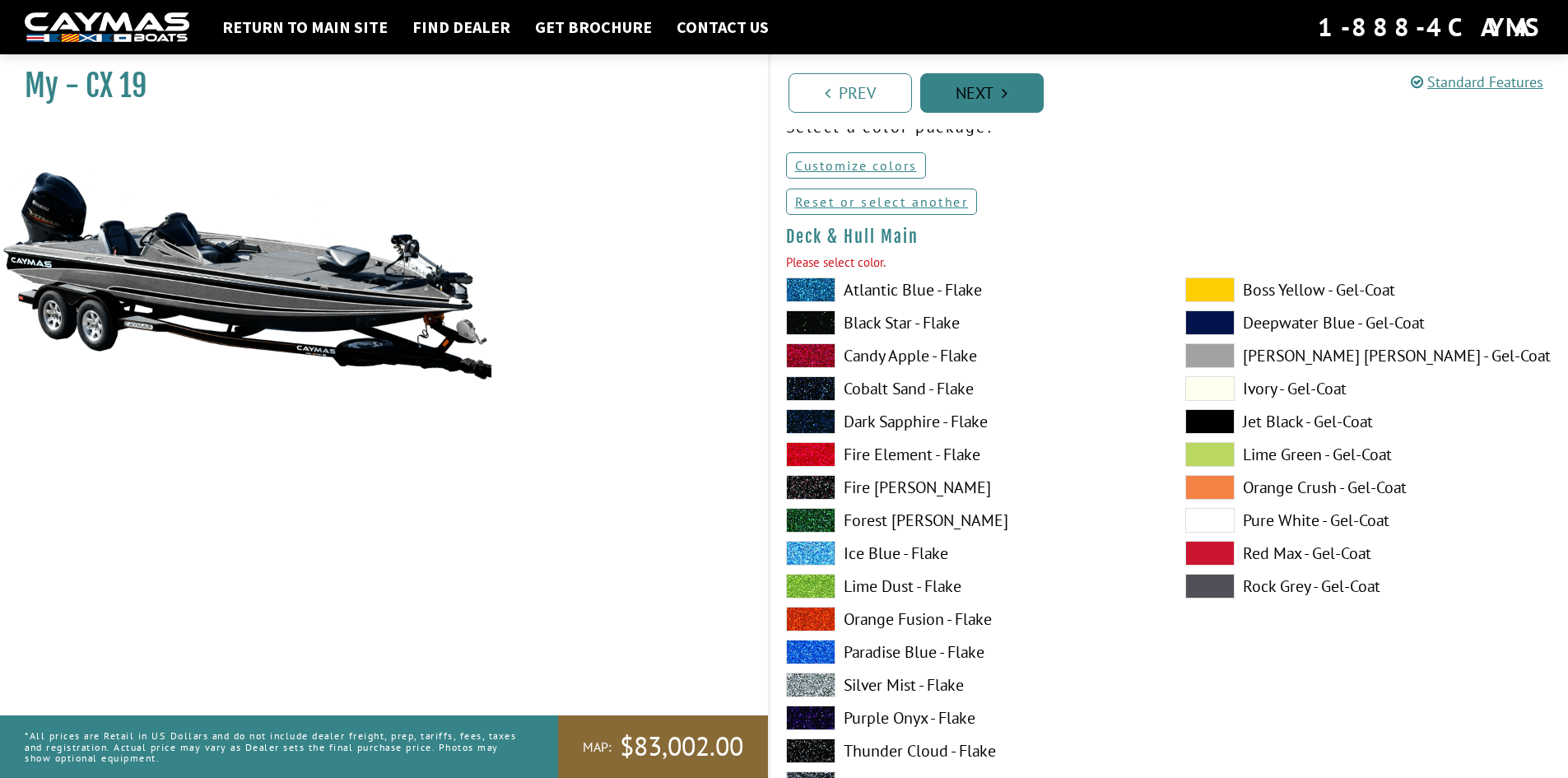
scroll to position [171, 0]
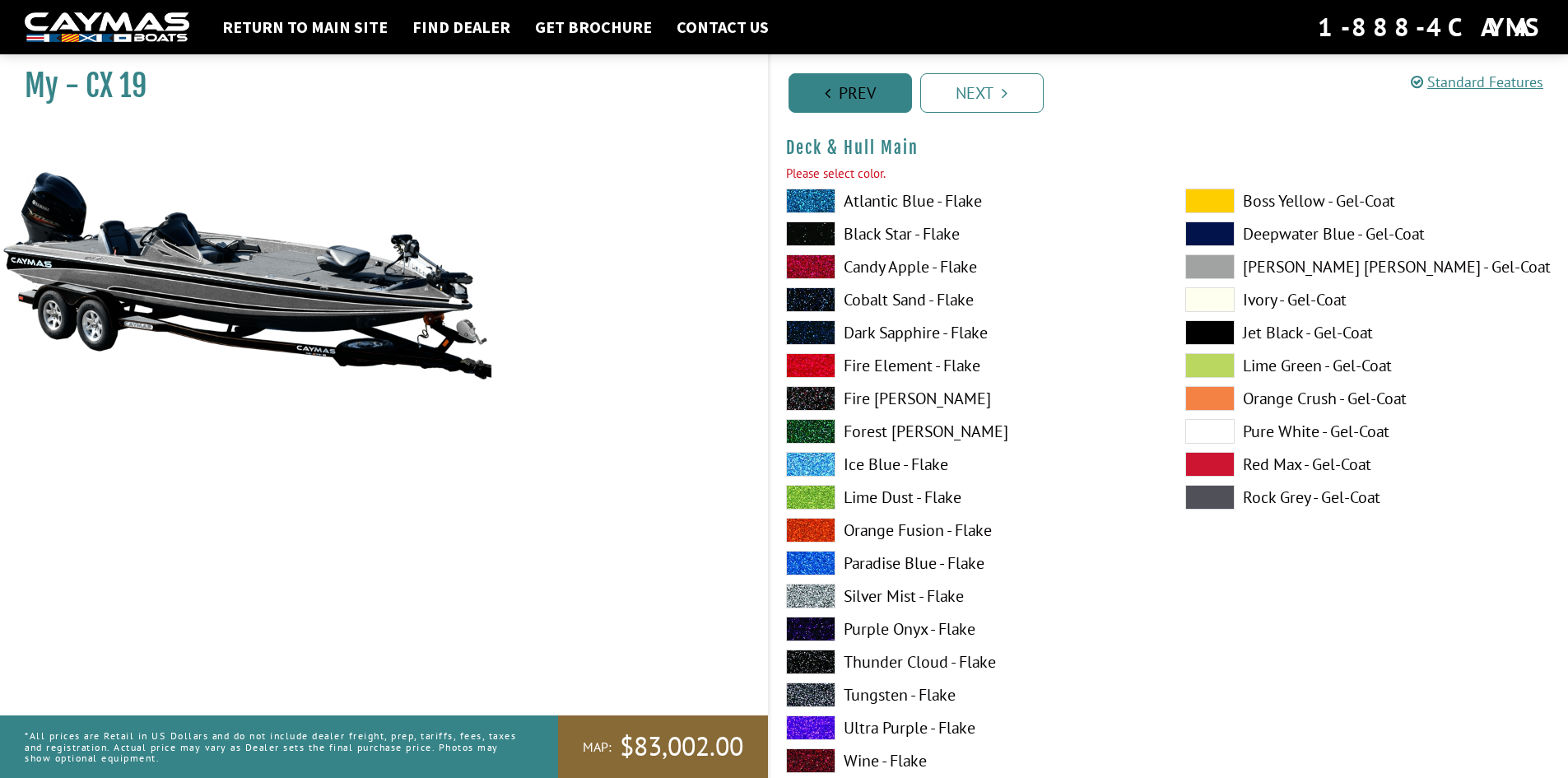
click at [851, 95] on link "Prev" at bounding box center [850, 93] width 124 height 40
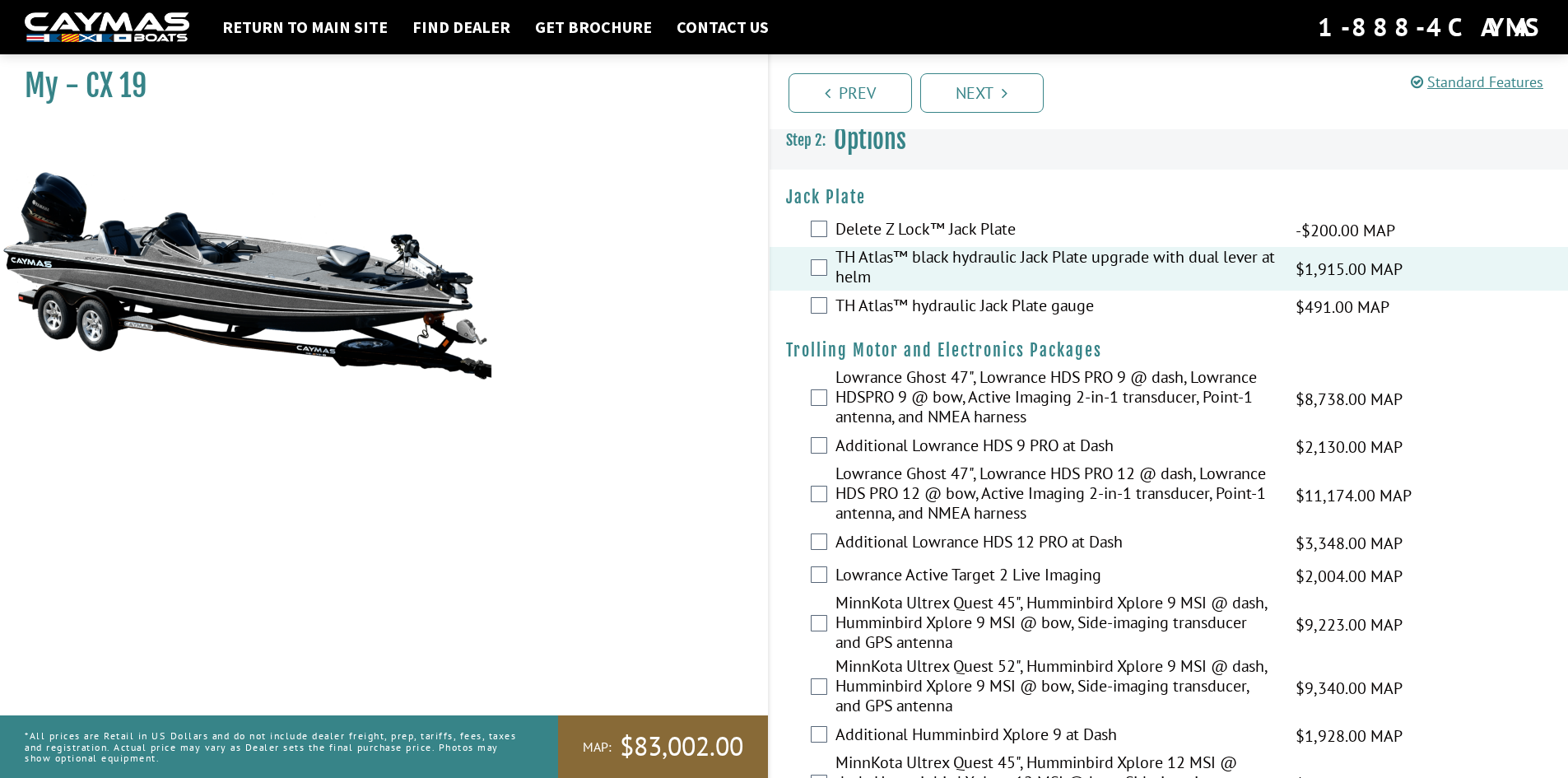
scroll to position [0, 0]
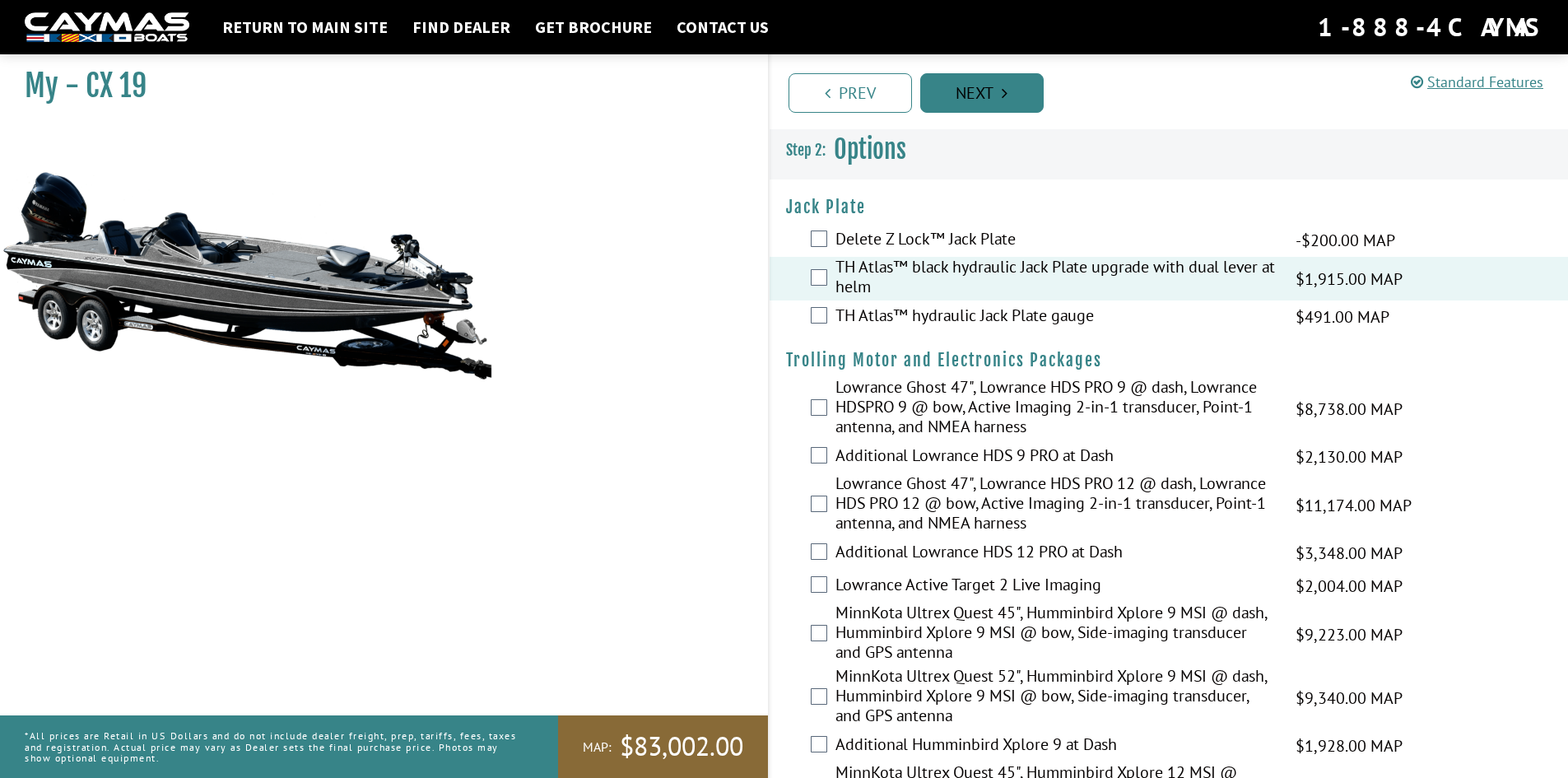
click at [988, 97] on link "Next" at bounding box center [982, 93] width 124 height 40
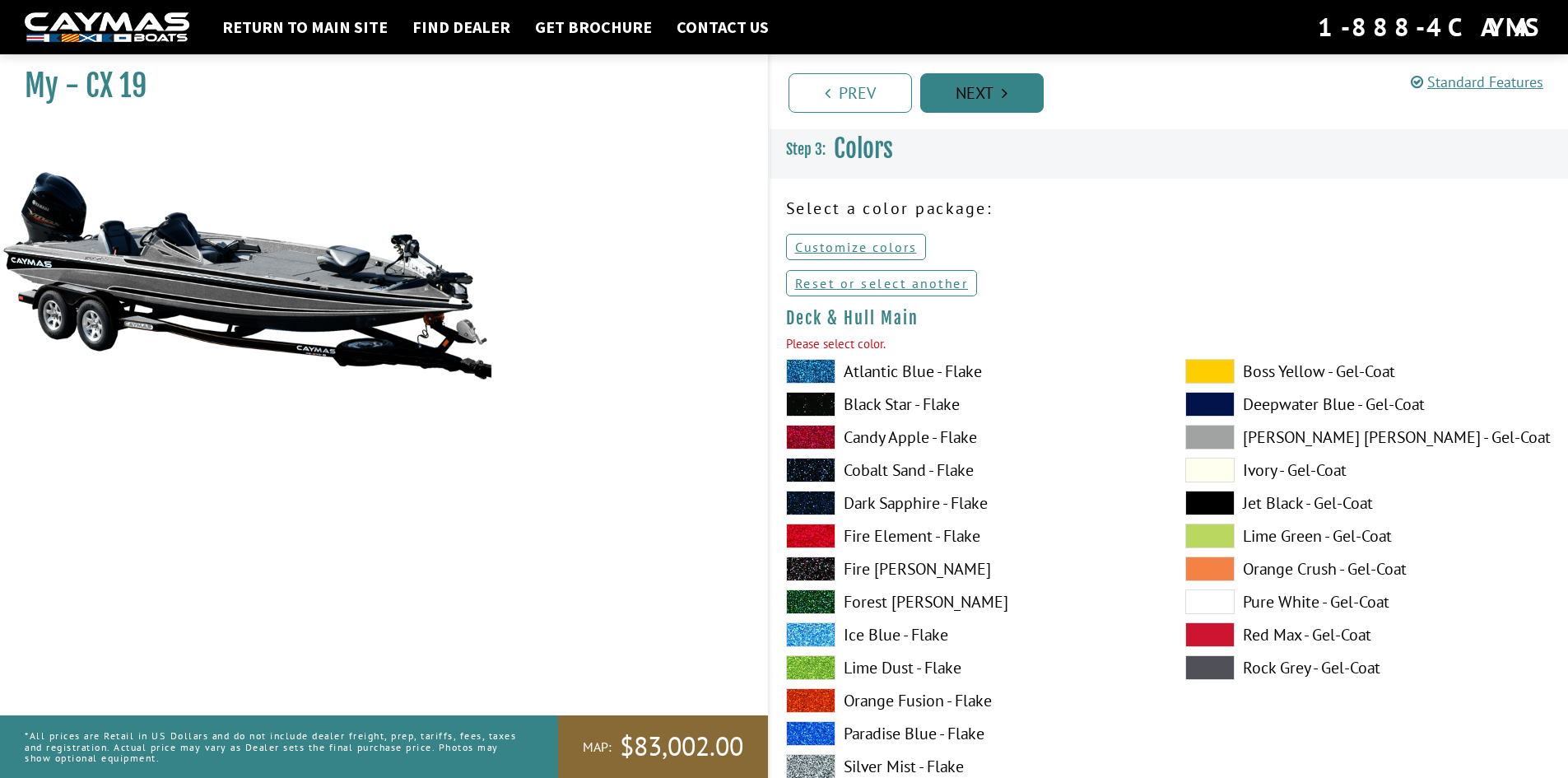
click at [976, 91] on link "Next" at bounding box center [982, 93] width 124 height 40
click at [840, 285] on link "Reset or select another" at bounding box center [882, 282] width 191 height 26
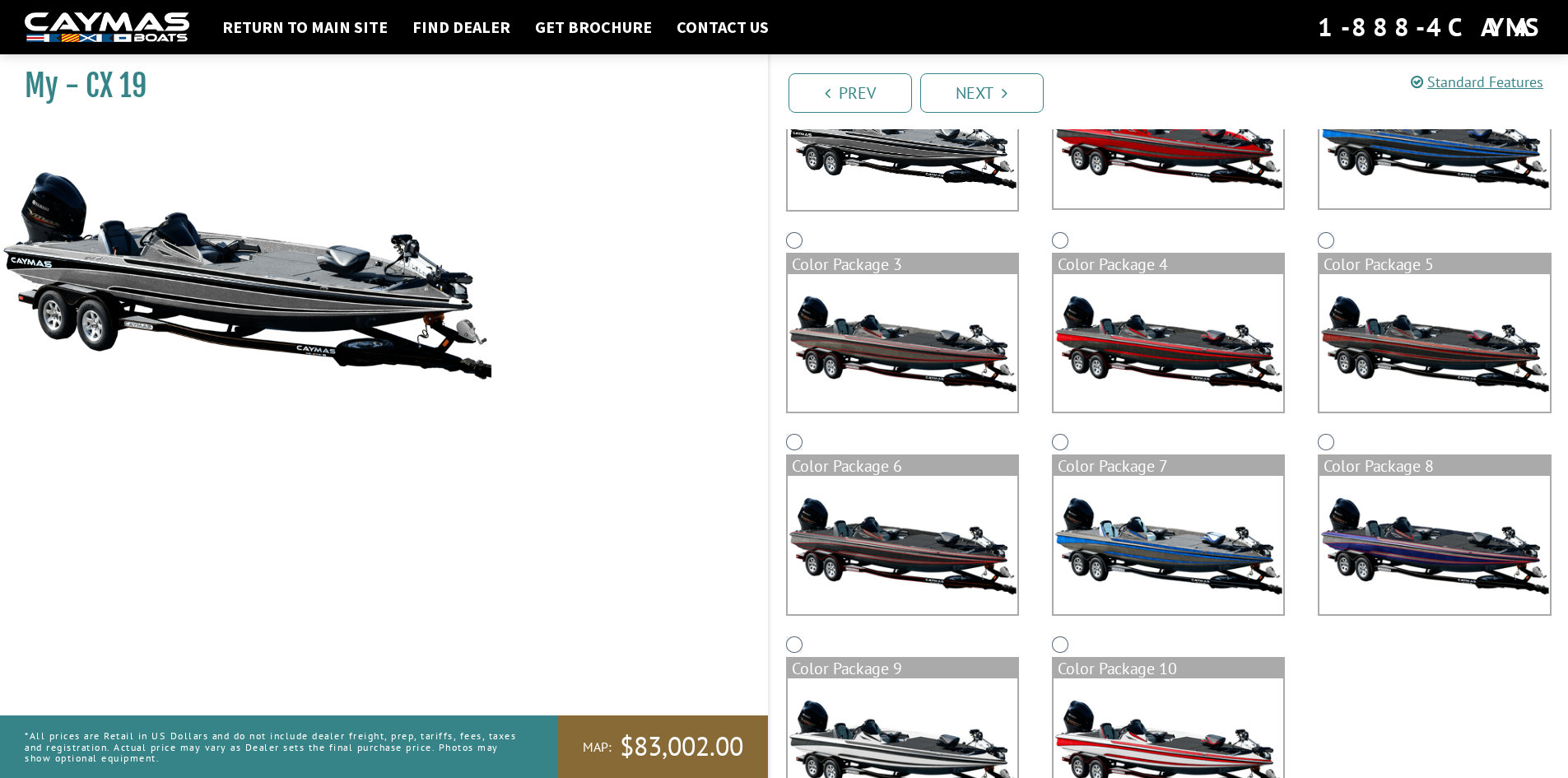
scroll to position [247, 0]
click at [1139, 538] on img at bounding box center [1168, 543] width 229 height 138
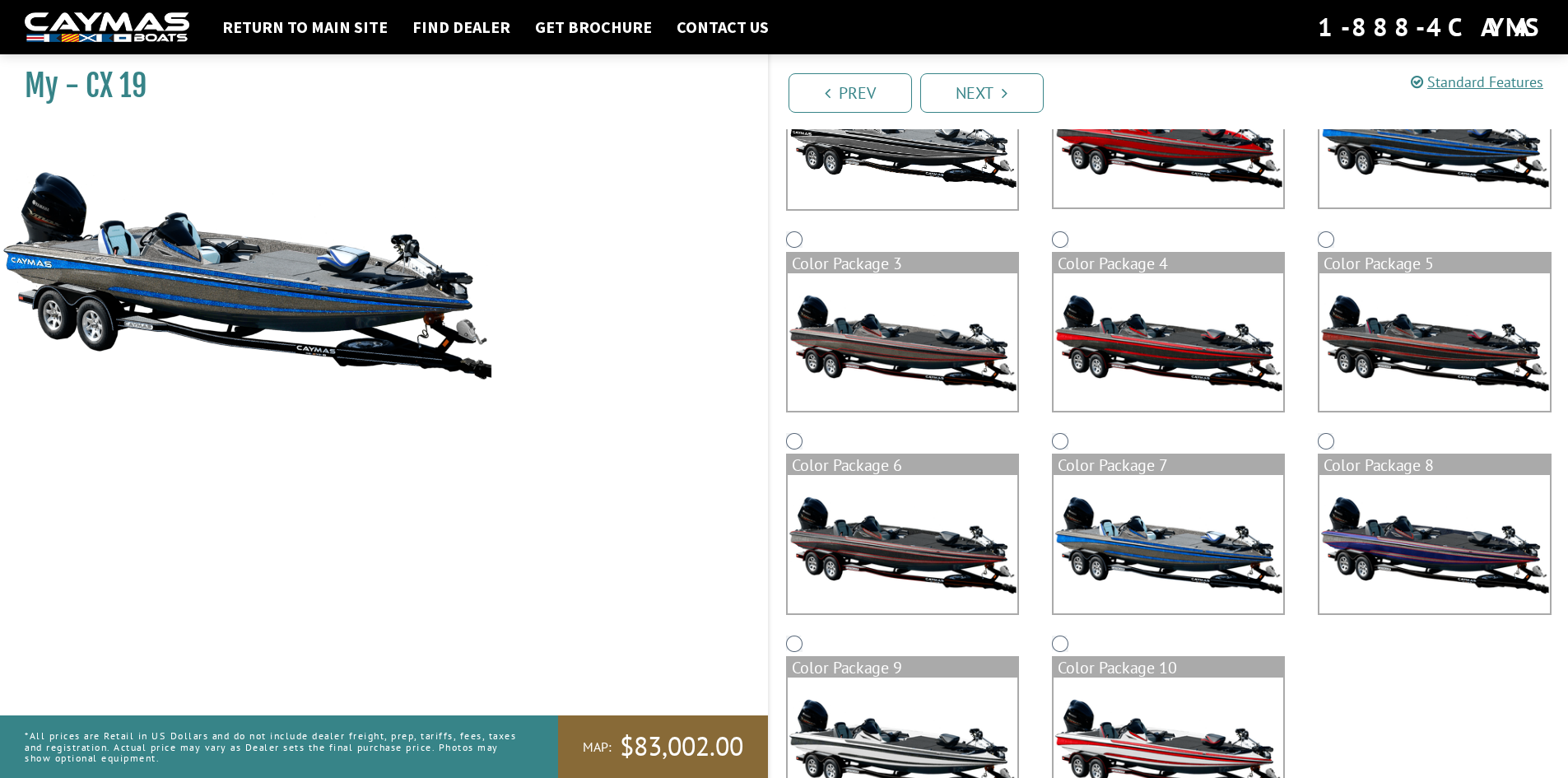
click at [923, 373] on img at bounding box center [903, 342] width 229 height 138
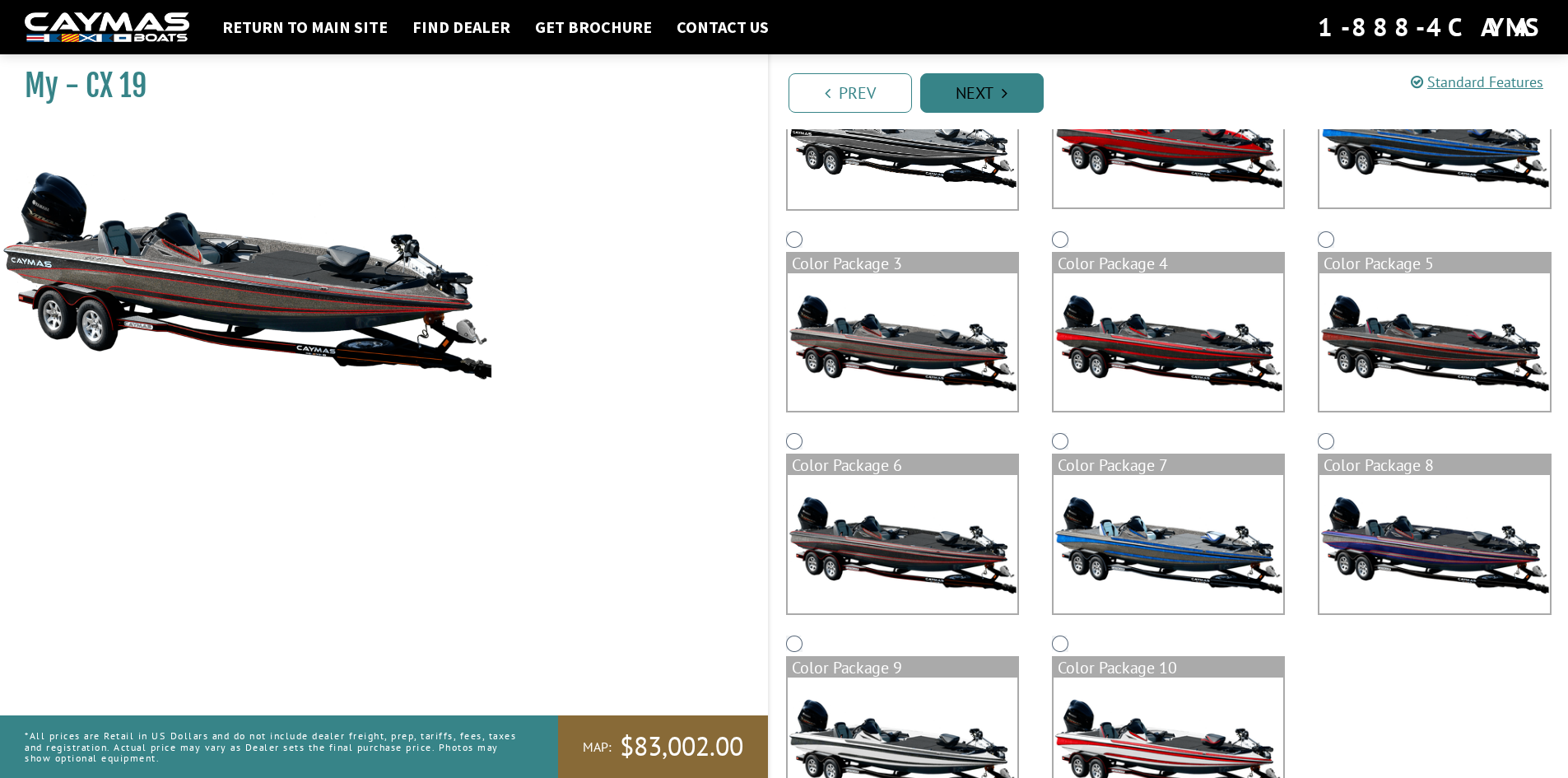
click at [986, 90] on link "Next" at bounding box center [982, 93] width 124 height 40
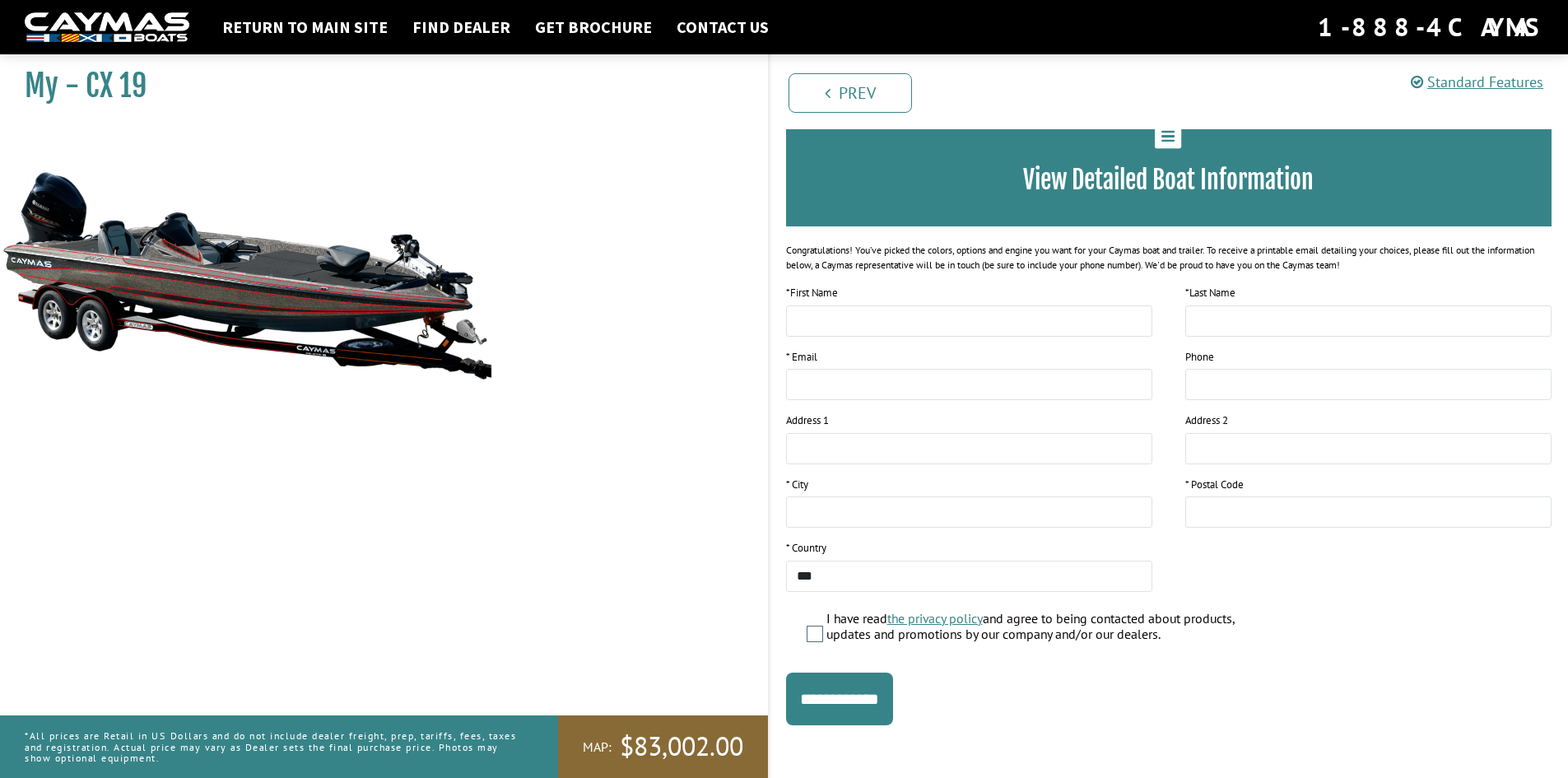
scroll to position [107, 0]
